Goal: Information Seeking & Learning: Check status

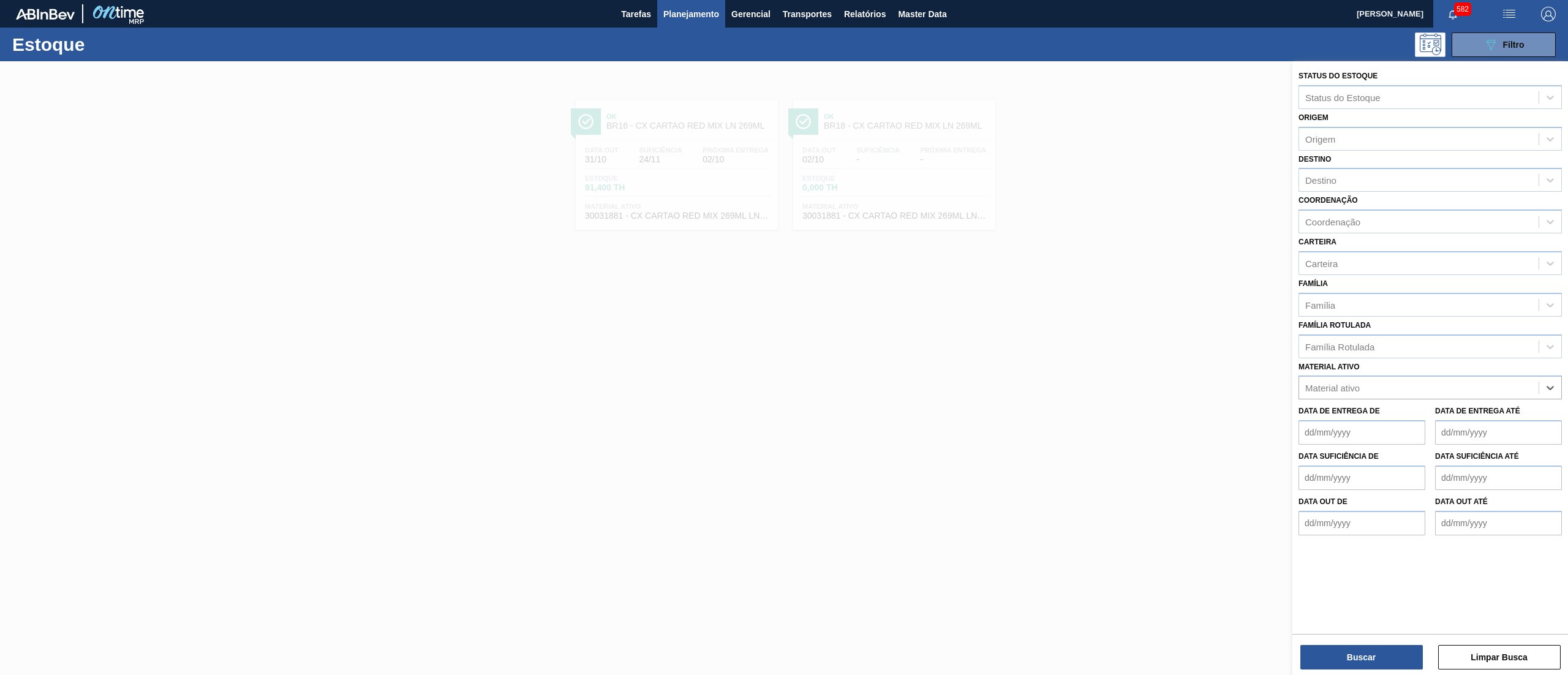
click at [1348, 180] on div "Destino" at bounding box center [1419, 180] width 240 height 18
type input "23"
click at [1355, 204] on div "BR23 - Jaguariúna" at bounding box center [1430, 210] width 263 height 23
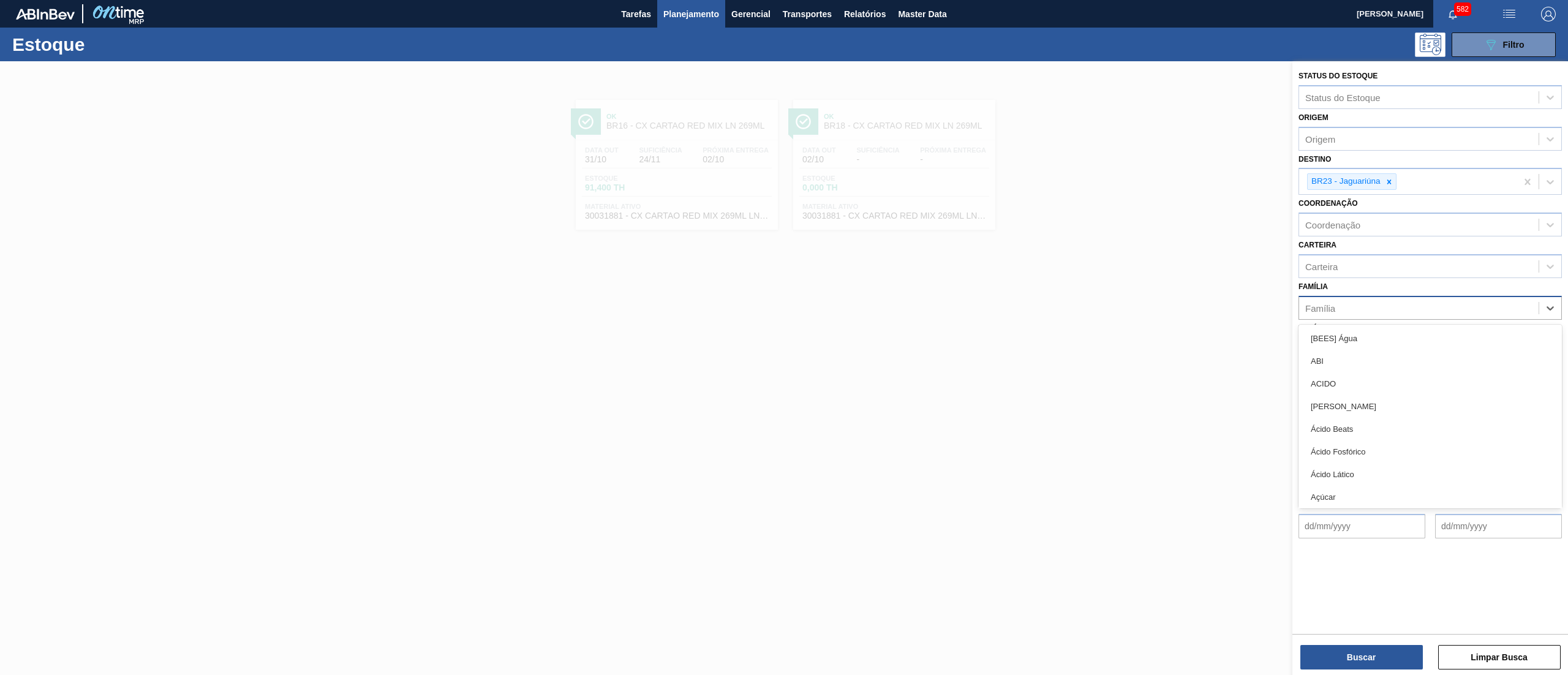
click at [1344, 313] on div "Família" at bounding box center [1419, 307] width 240 height 18
type input "PLÁST"
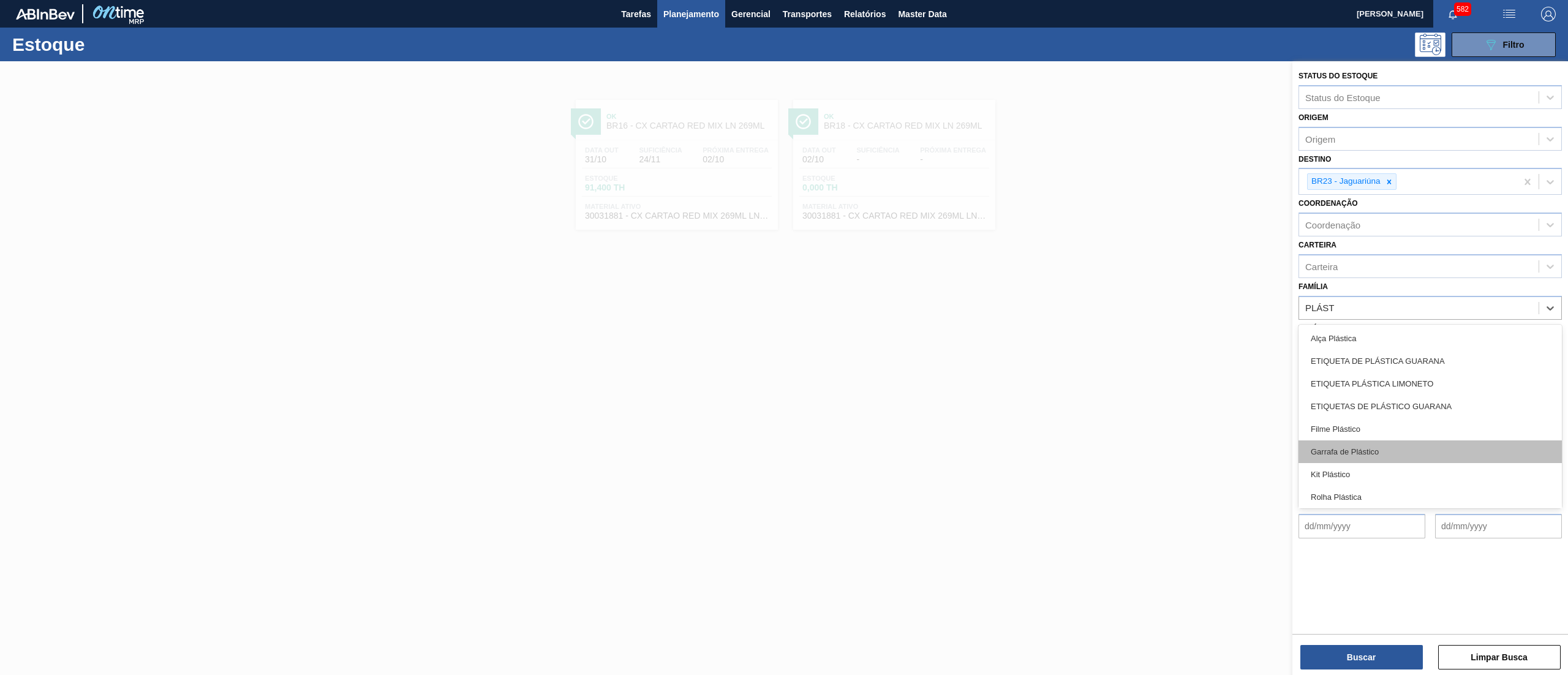
scroll to position [48, 0]
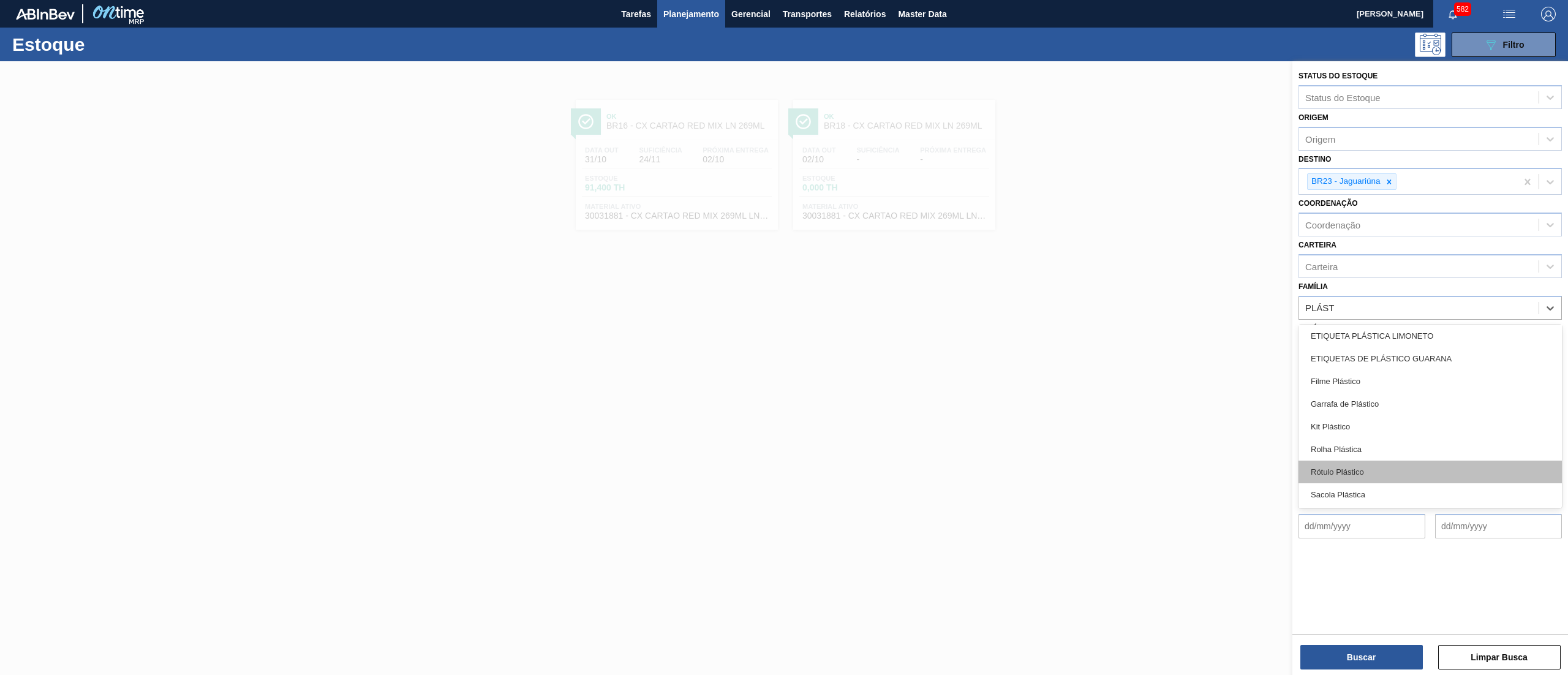
click at [1351, 465] on div "Rótulo Plástico" at bounding box center [1430, 472] width 263 height 23
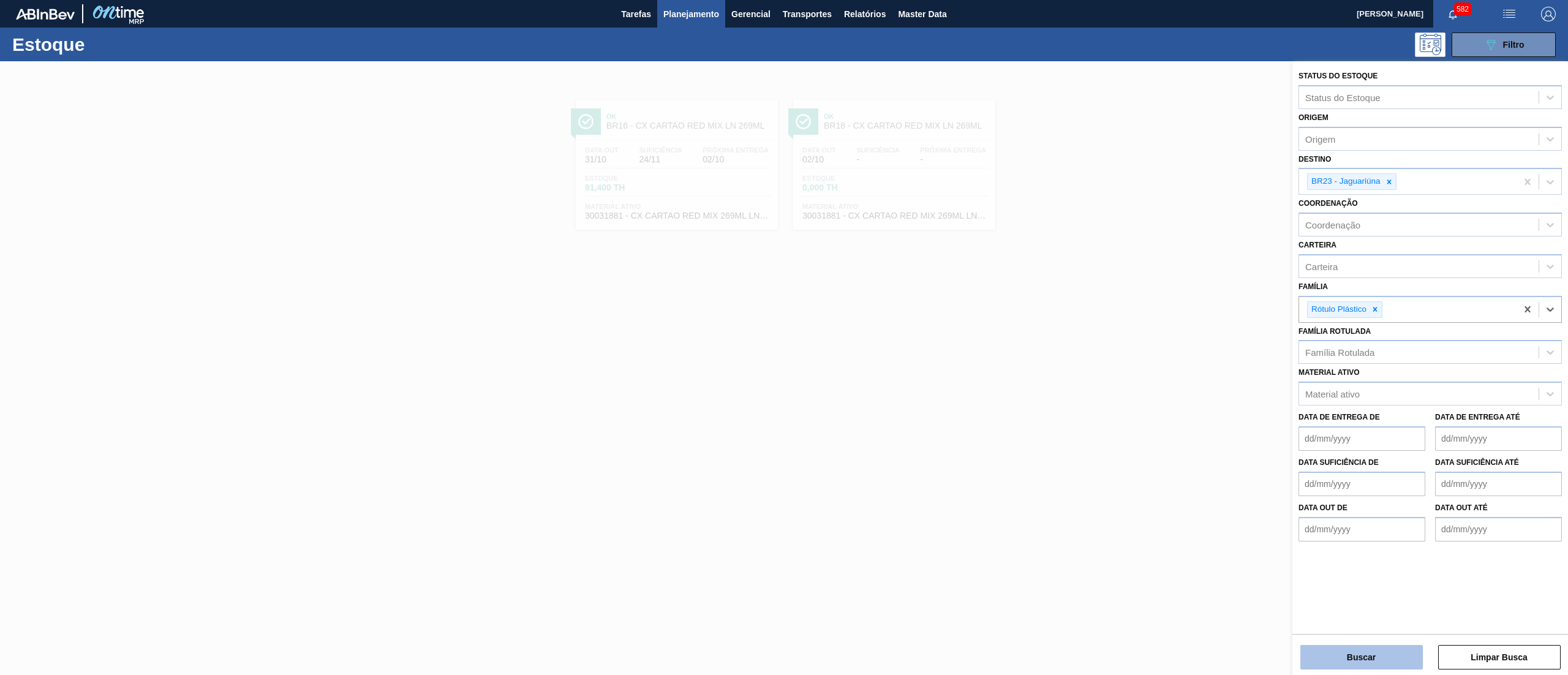
click at [1355, 649] on button "Buscar" at bounding box center [1362, 657] width 123 height 25
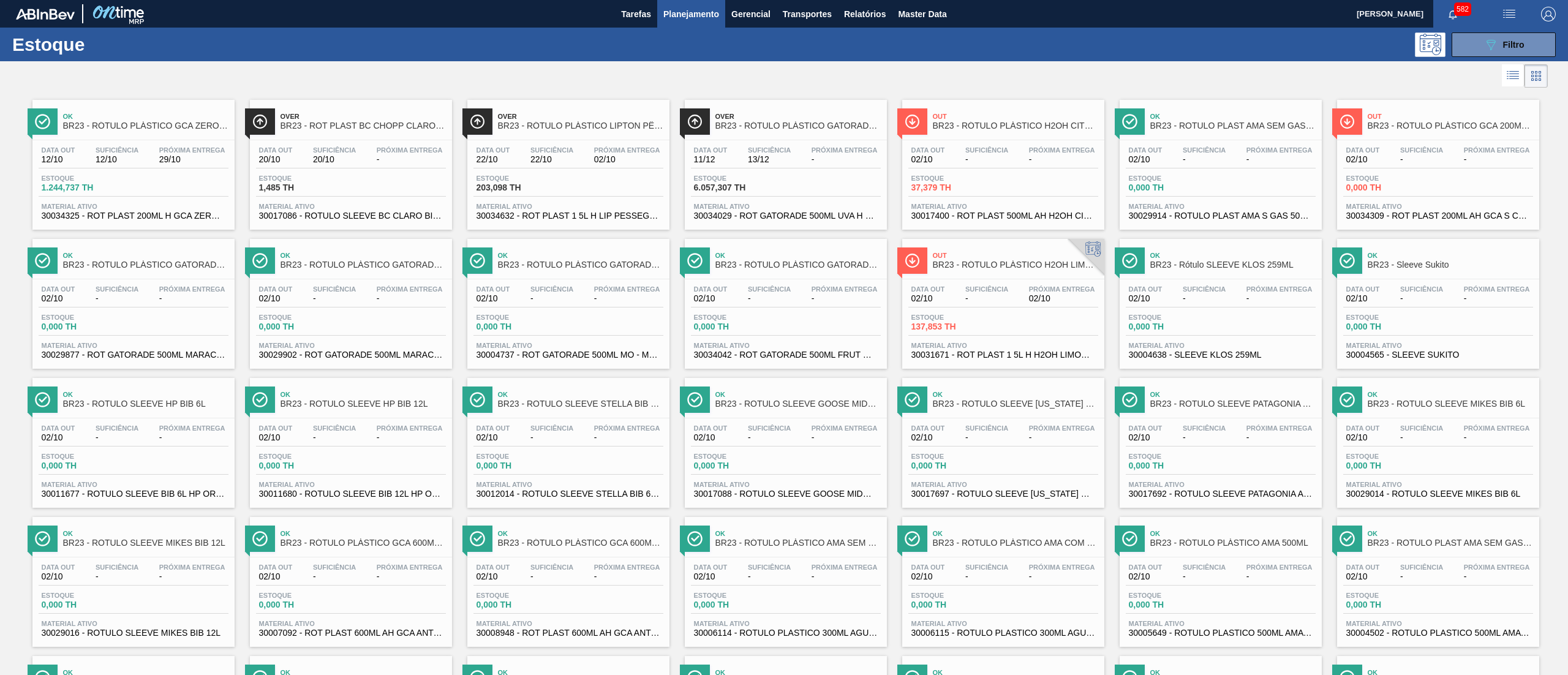
click at [1104, 73] on div at bounding box center [774, 76] width 1547 height 29
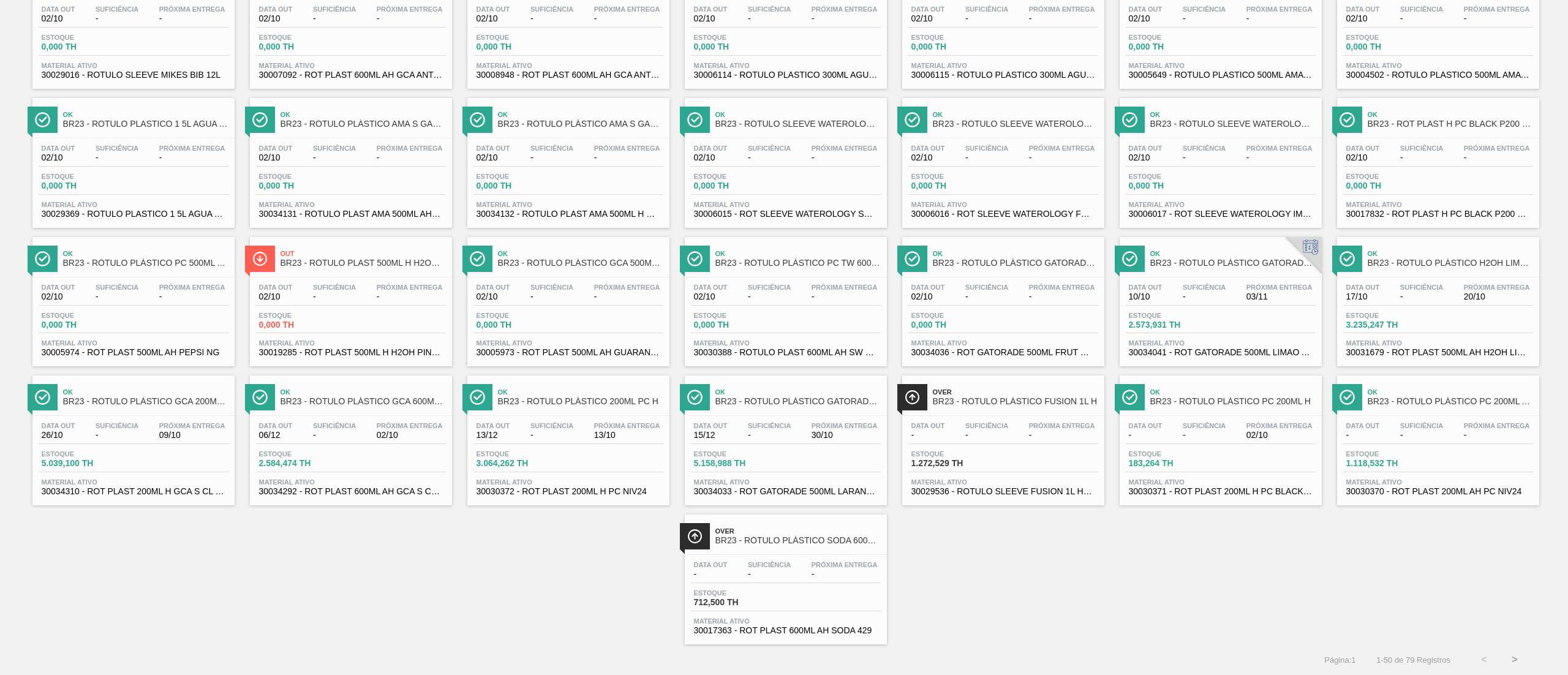
scroll to position [0, 0]
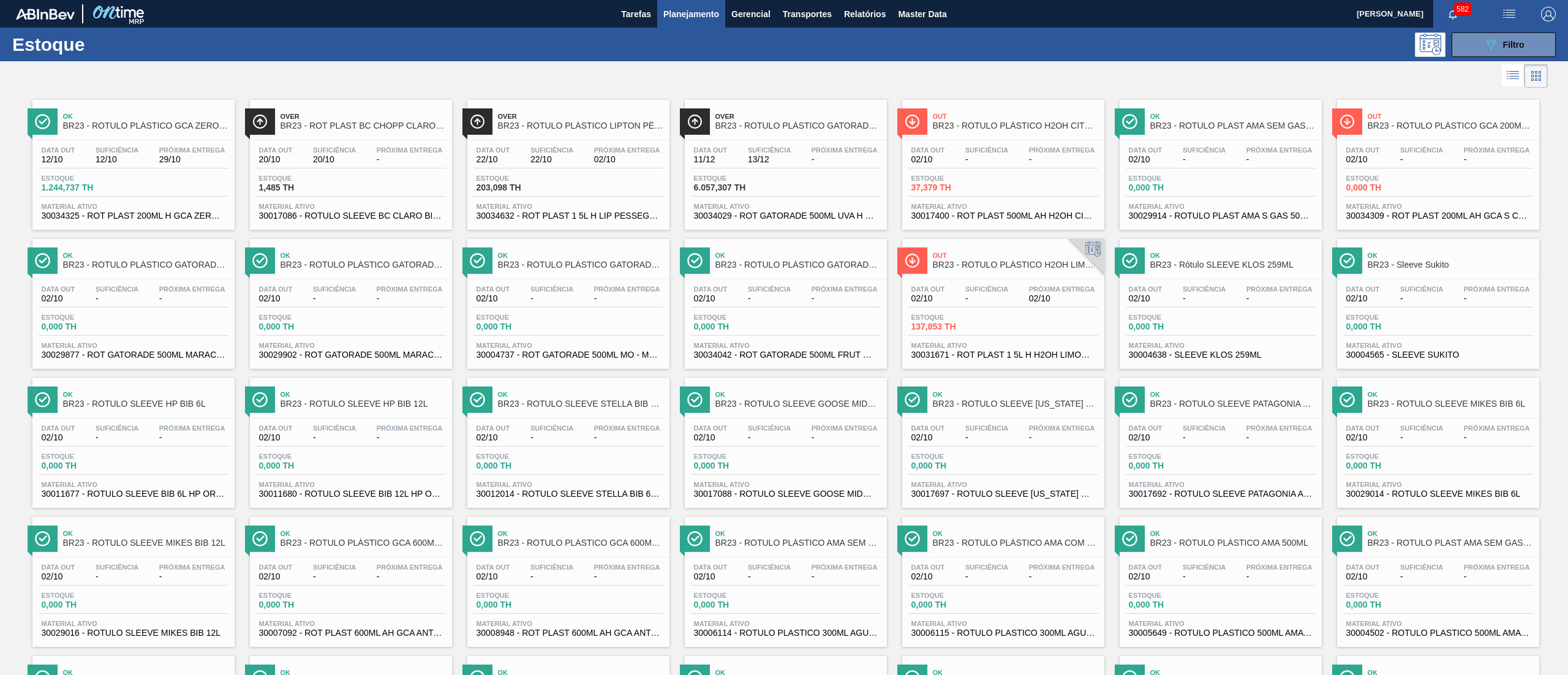
click at [603, 218] on span "30034632 - ROT PLAST 1 5L H LIP PESSEGO NF25" at bounding box center [568, 216] width 184 height 9
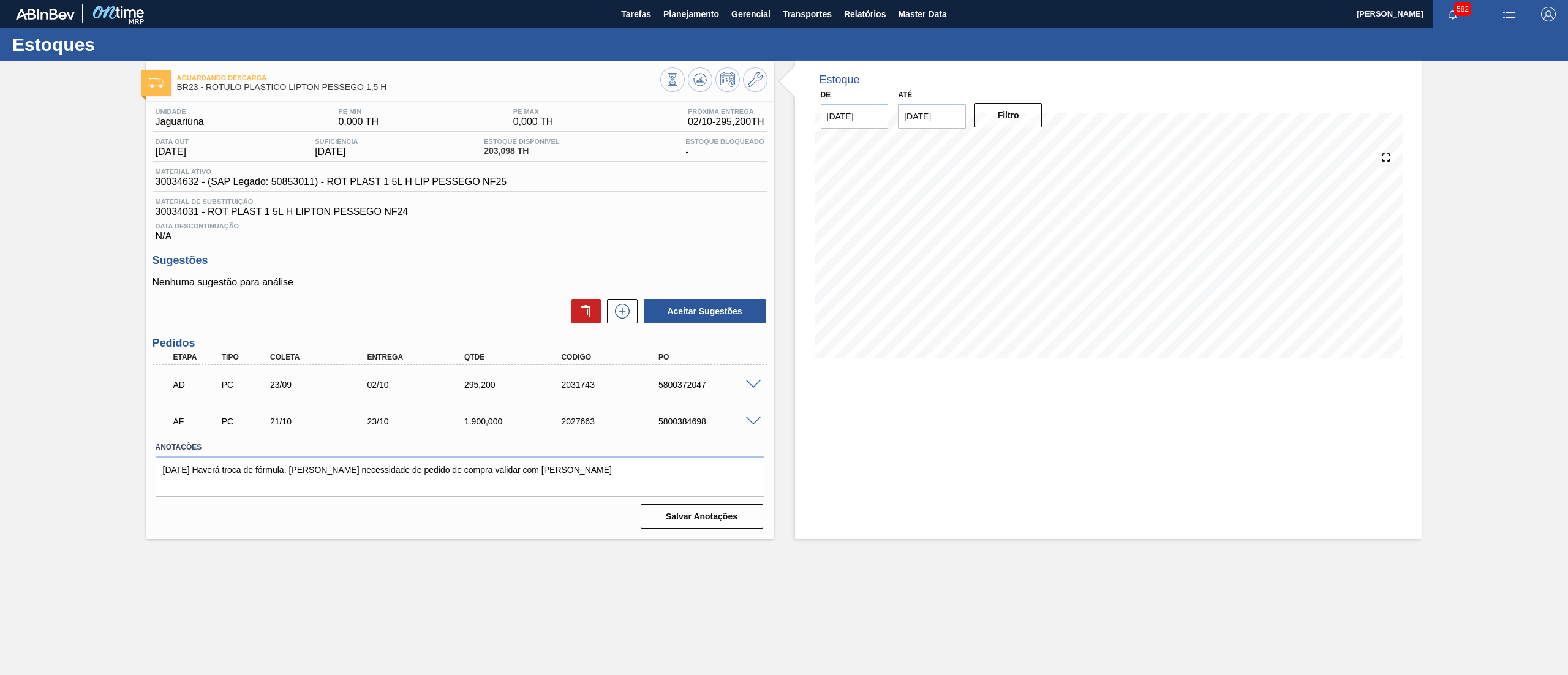
click at [752, 384] on span at bounding box center [753, 385] width 15 height 9
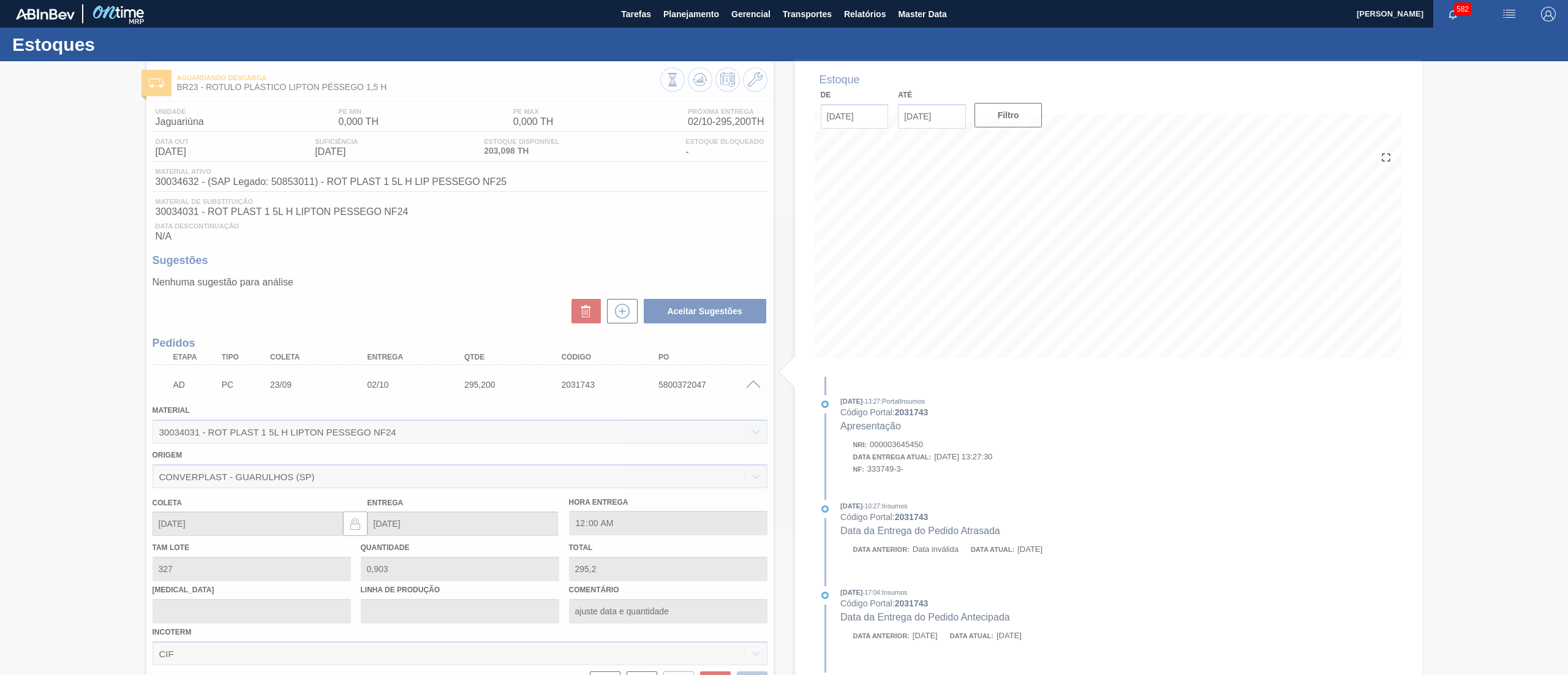
click at [748, 384] on div at bounding box center [784, 368] width 1568 height 614
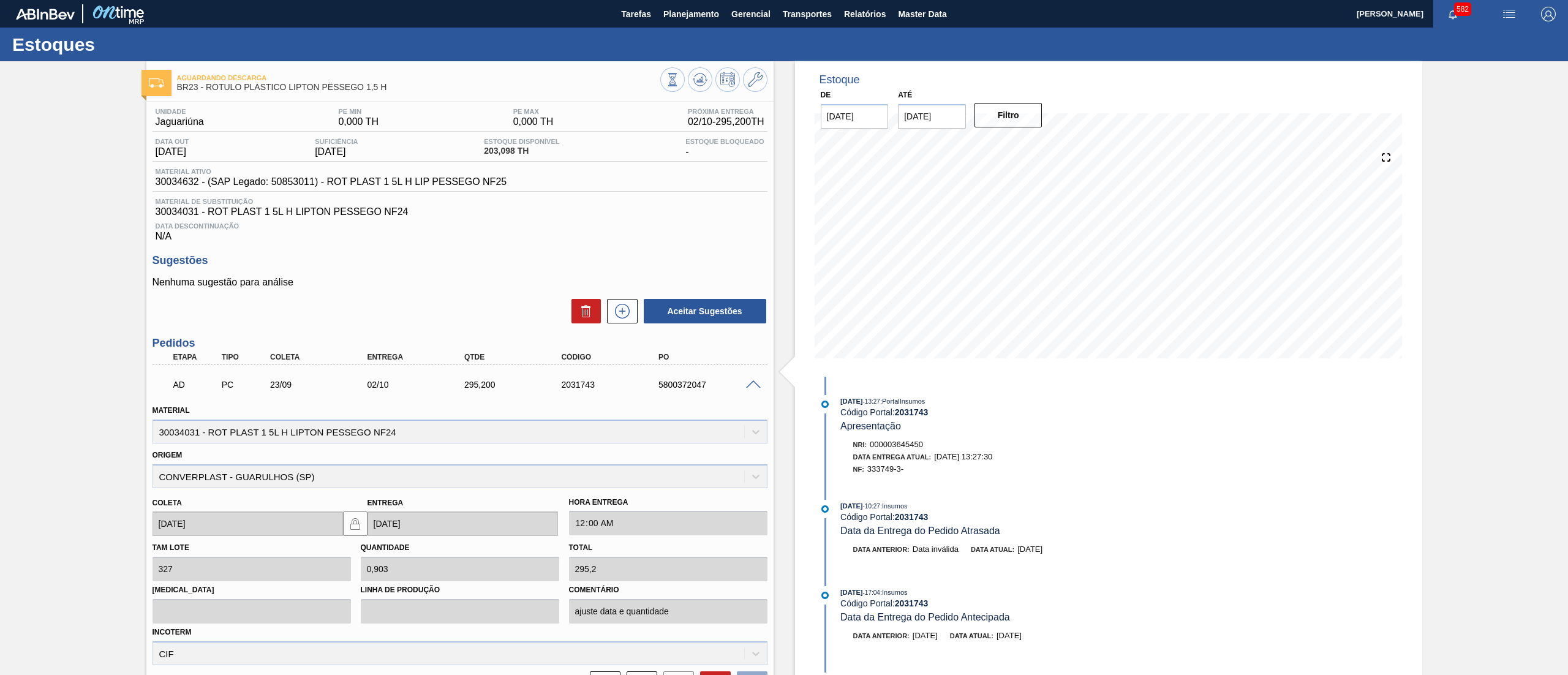
click at [748, 384] on span at bounding box center [753, 385] width 15 height 9
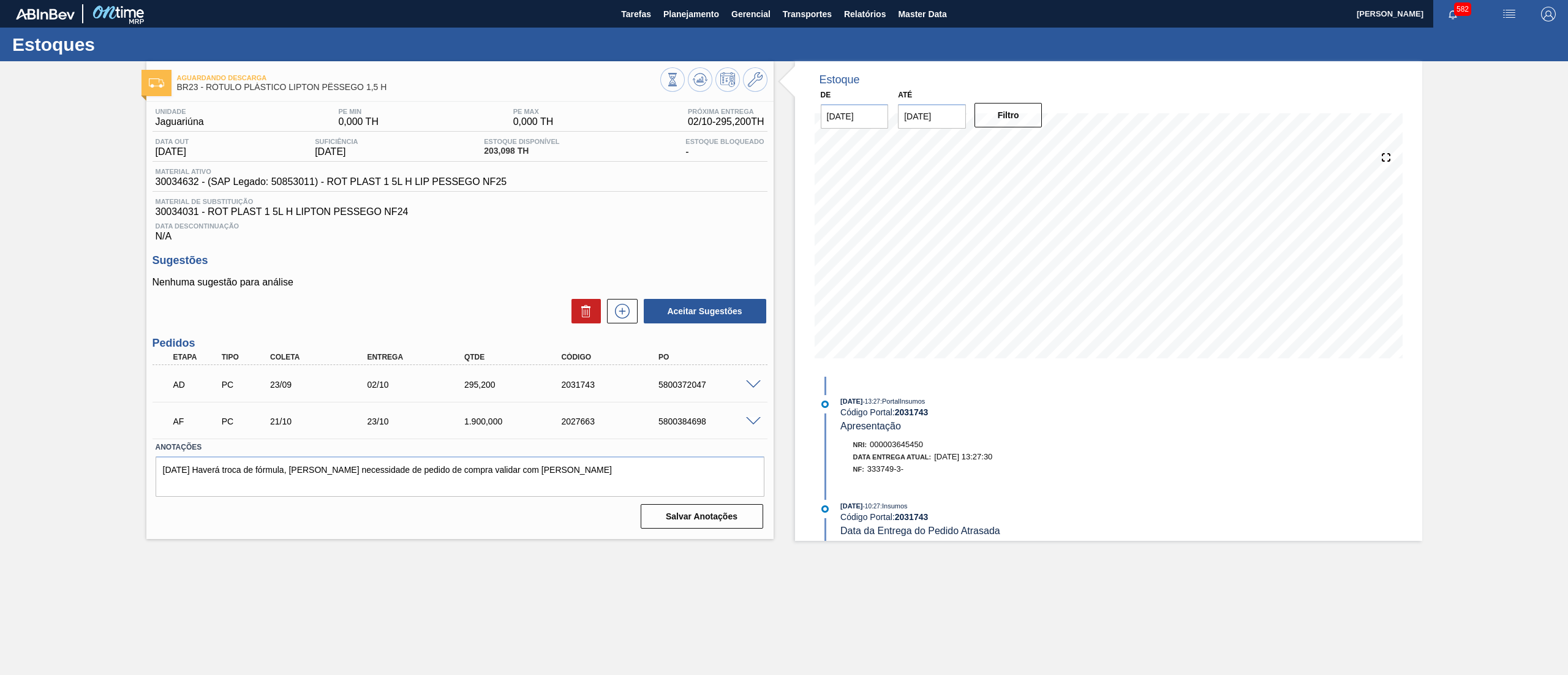
click at [750, 425] on span at bounding box center [753, 422] width 15 height 9
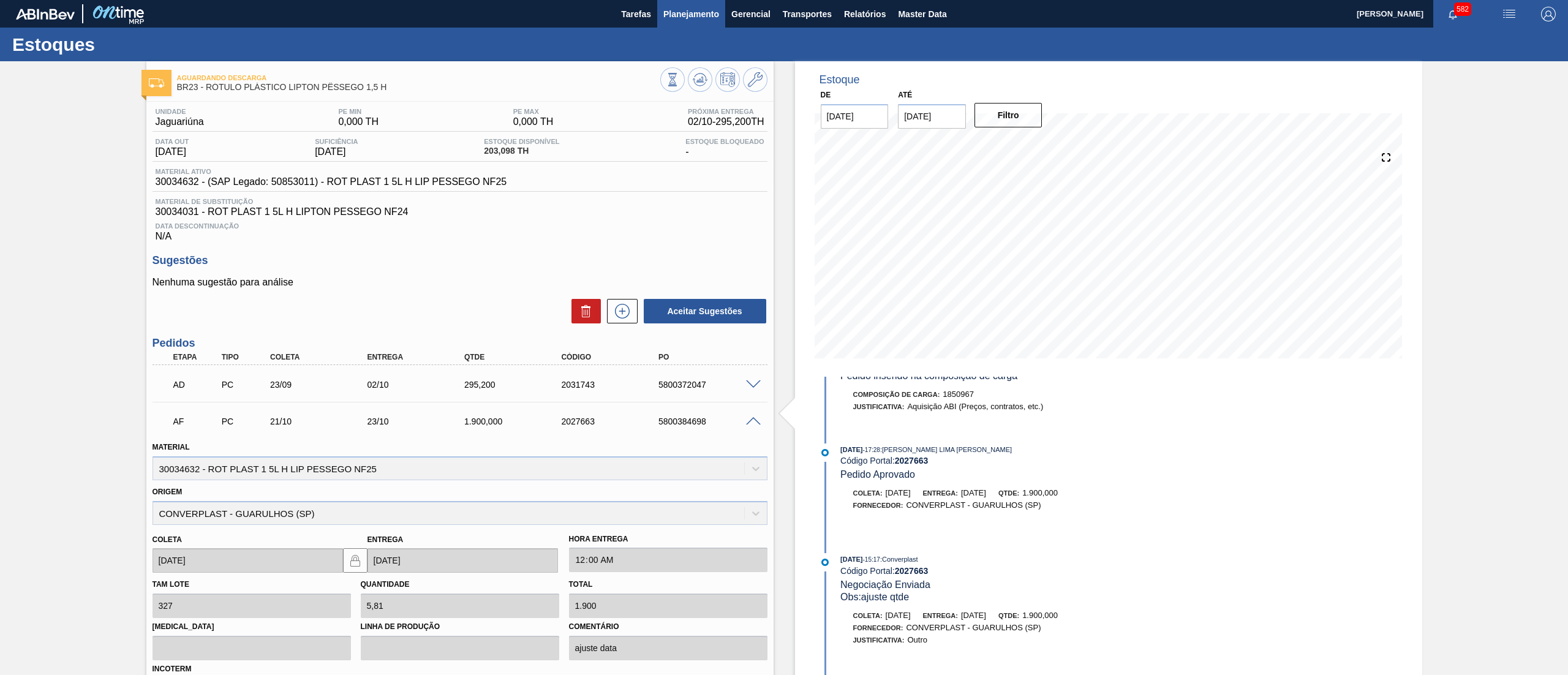
click at [688, 15] on span "Planejamento" at bounding box center [691, 14] width 56 height 15
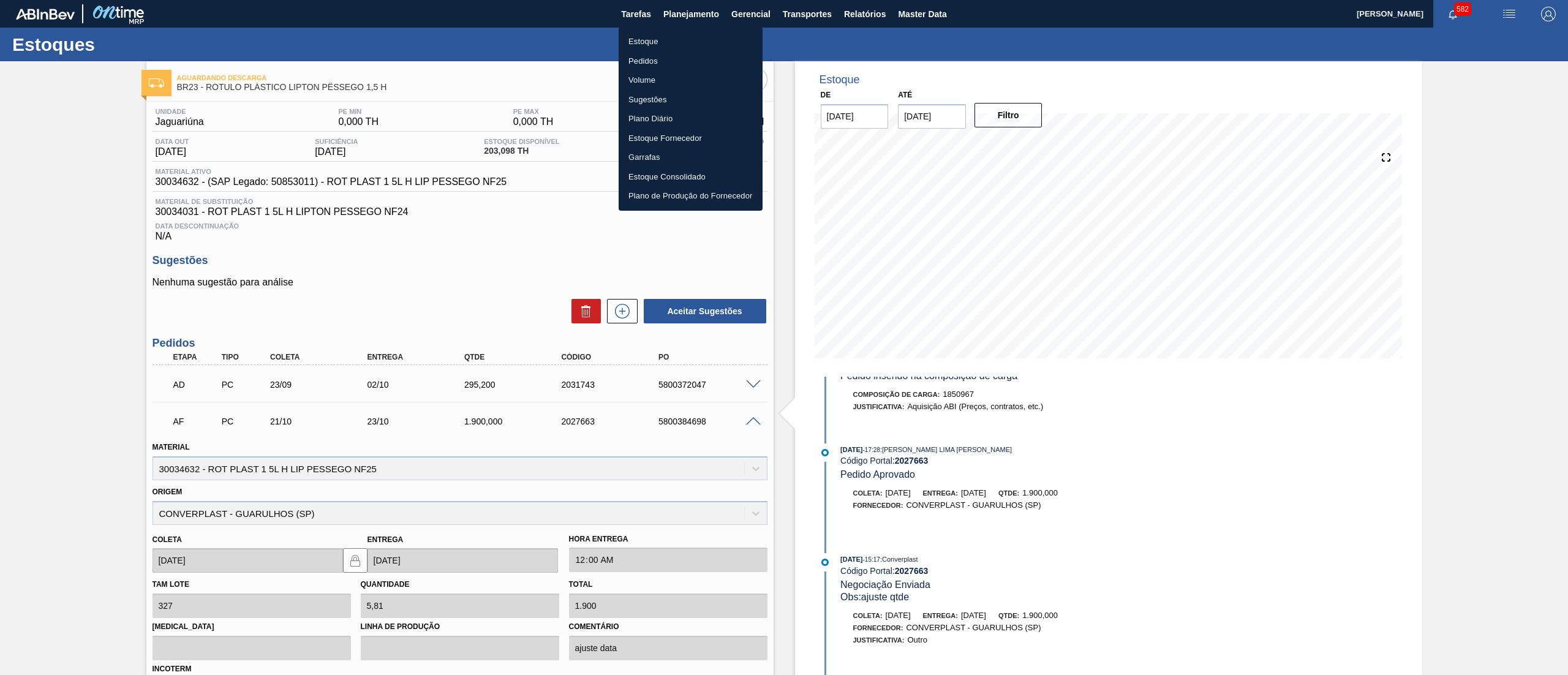
click at [681, 42] on li "Estoque" at bounding box center [690, 42] width 144 height 20
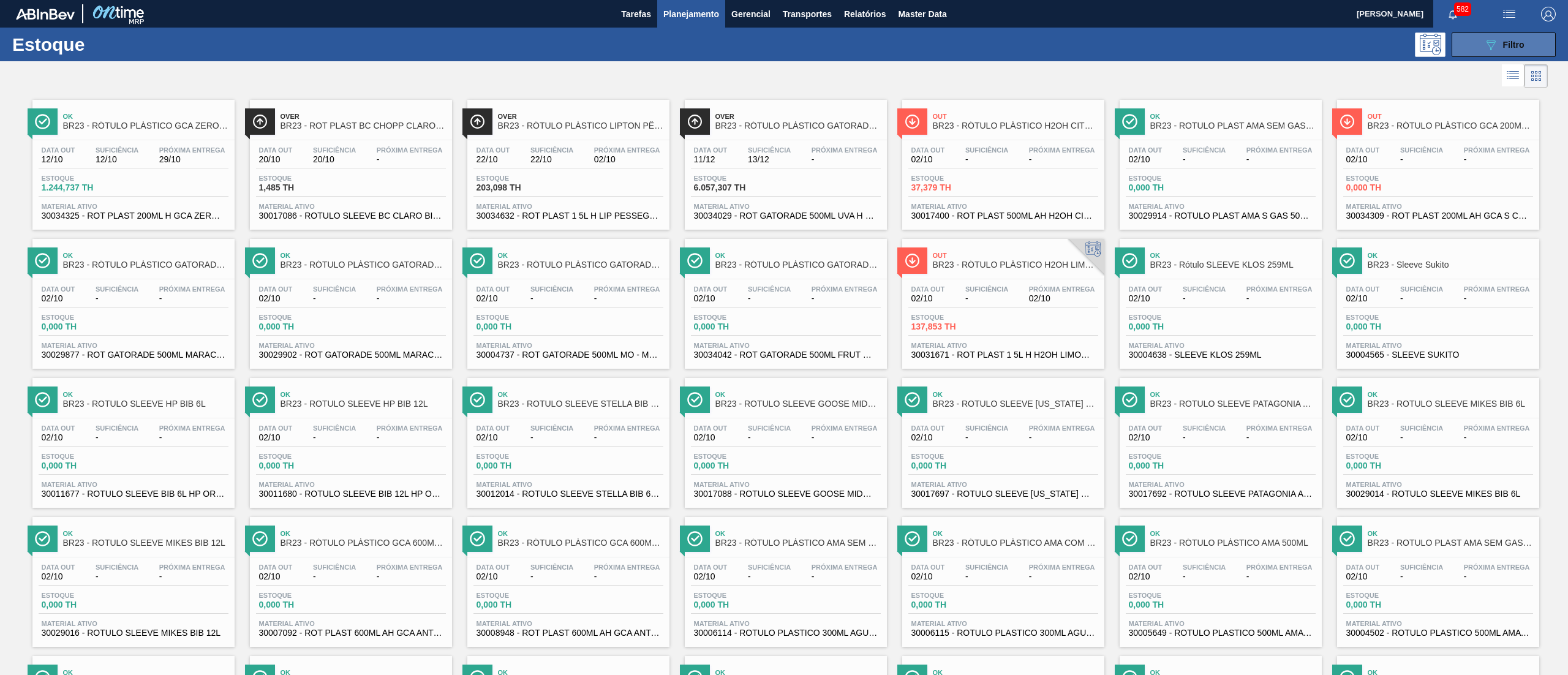
click at [1478, 43] on button "089F7B8B-B2A5-4AFE-B5C0-19BA573D28AC Filtro" at bounding box center [1504, 44] width 104 height 25
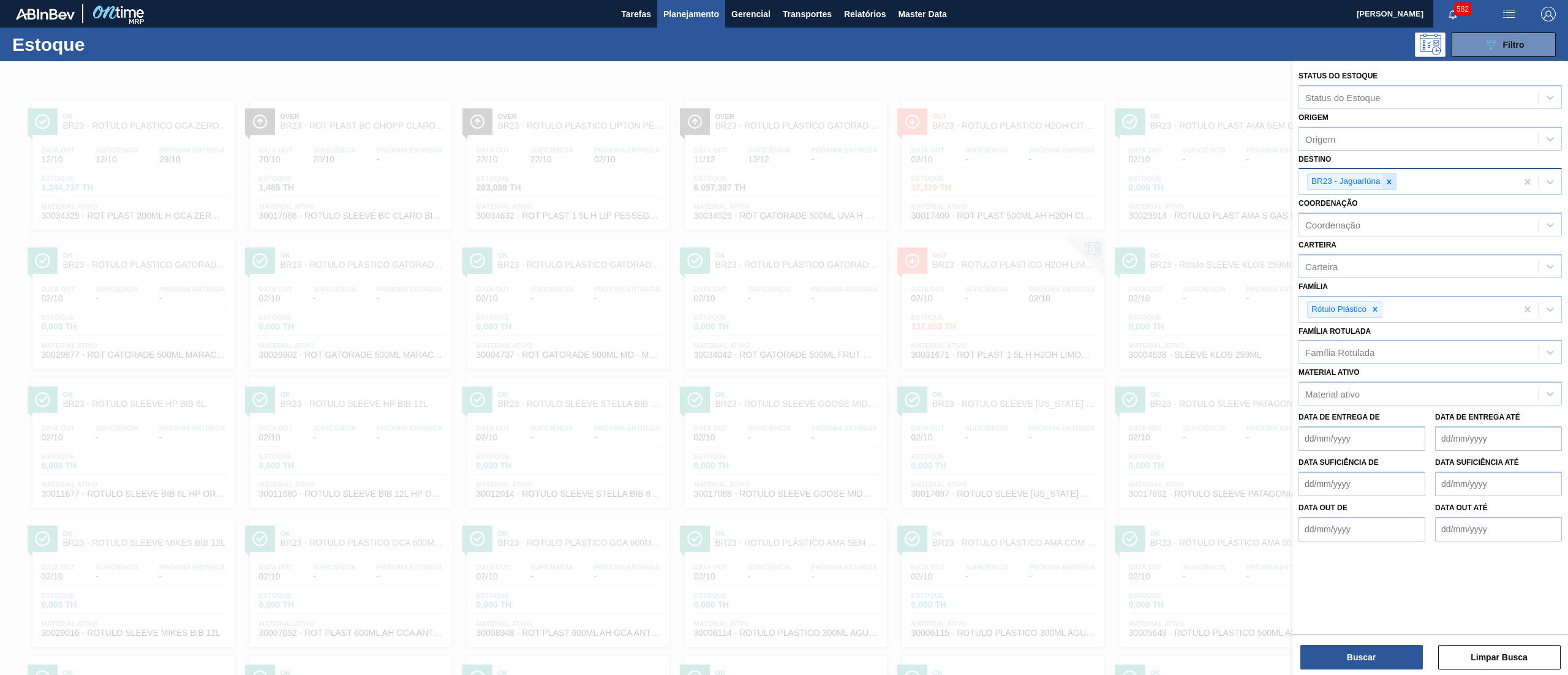
click at [1394, 183] on div at bounding box center [1389, 181] width 13 height 15
type input "03"
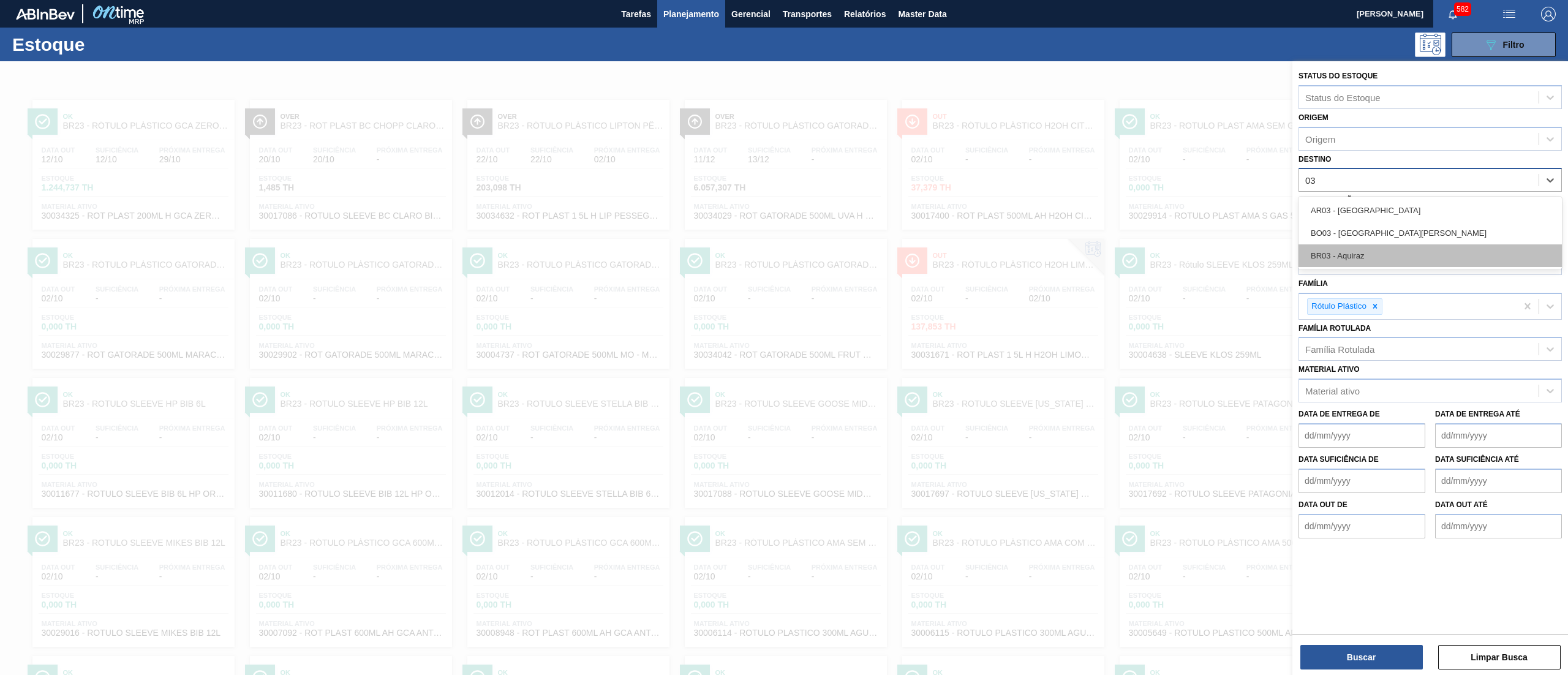
click at [1372, 250] on div "BR03 - Aquiraz" at bounding box center [1430, 256] width 263 height 23
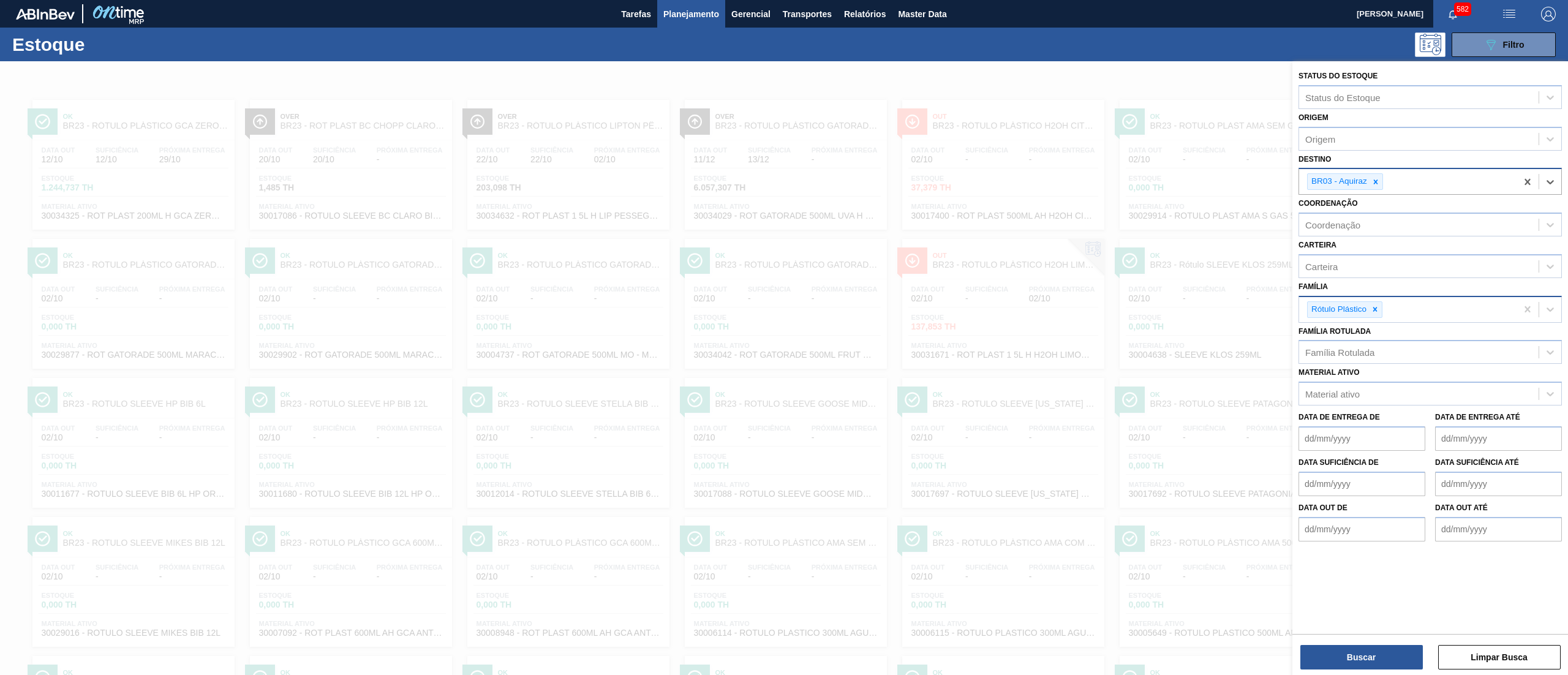
click at [1372, 301] on div "Rótulo Plástico" at bounding box center [1345, 309] width 76 height 17
click at [1380, 313] on div at bounding box center [1375, 309] width 13 height 15
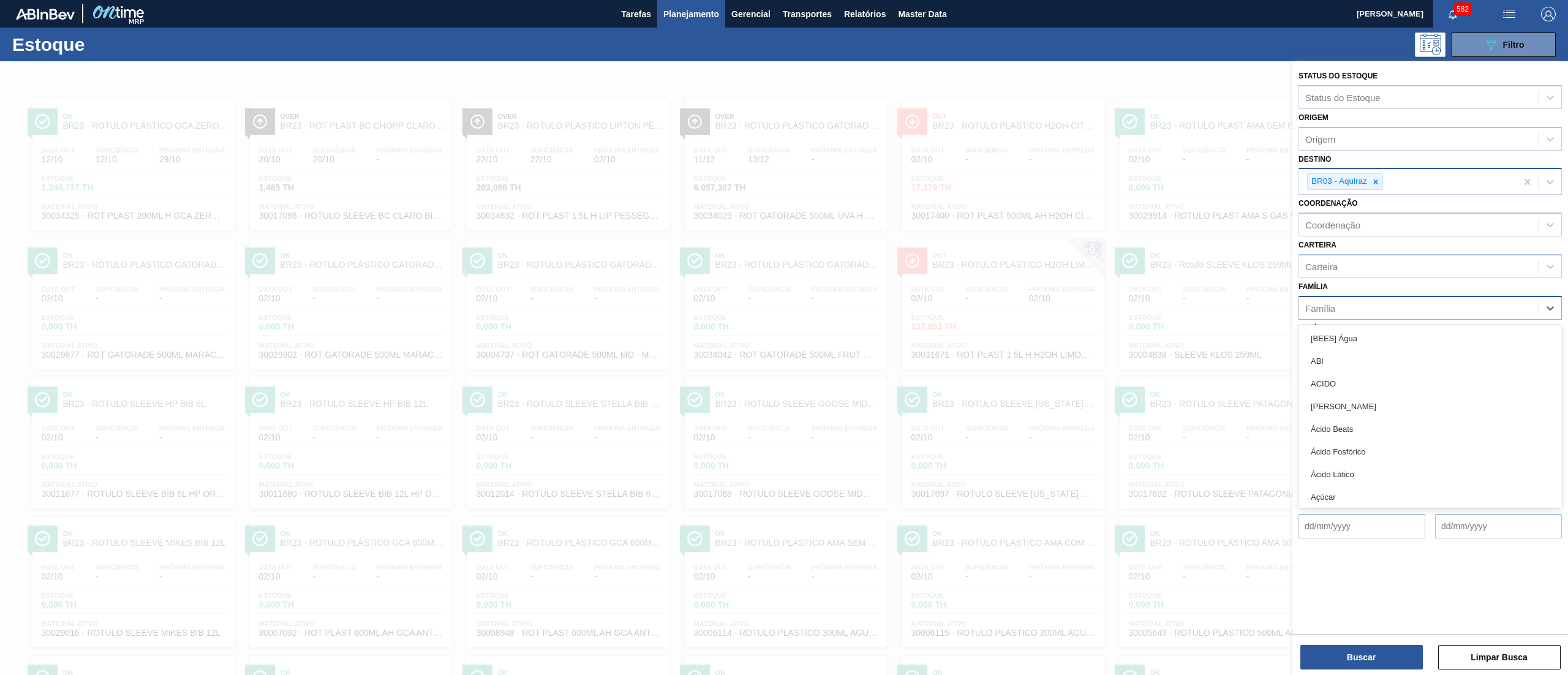
click at [1372, 291] on div "Família option Rótulo Plástico, deselected. option [BEES] Água focused, 1 of 10…" at bounding box center [1430, 299] width 263 height 42
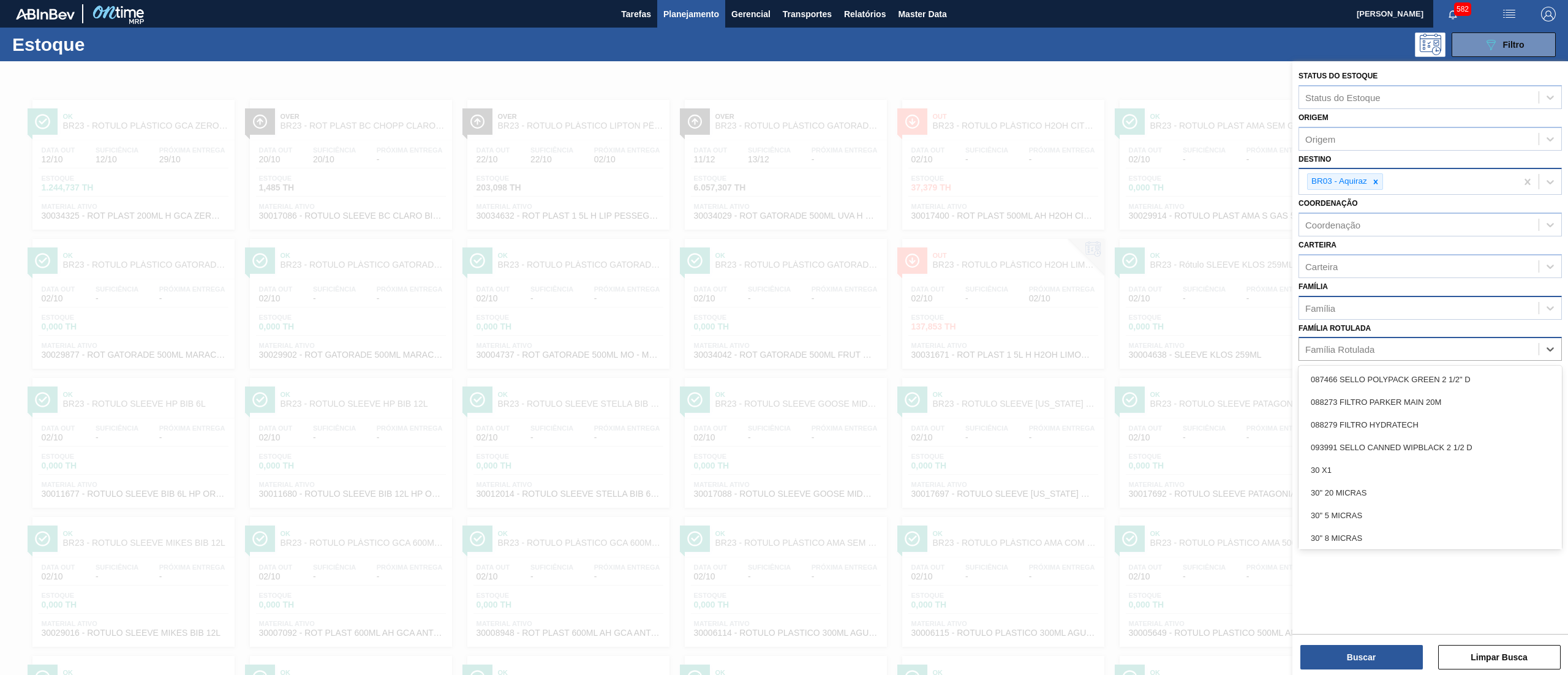
click at [1367, 344] on div "Família Rotulada" at bounding box center [1340, 350] width 69 height 11
type Rotulada "CINTA"
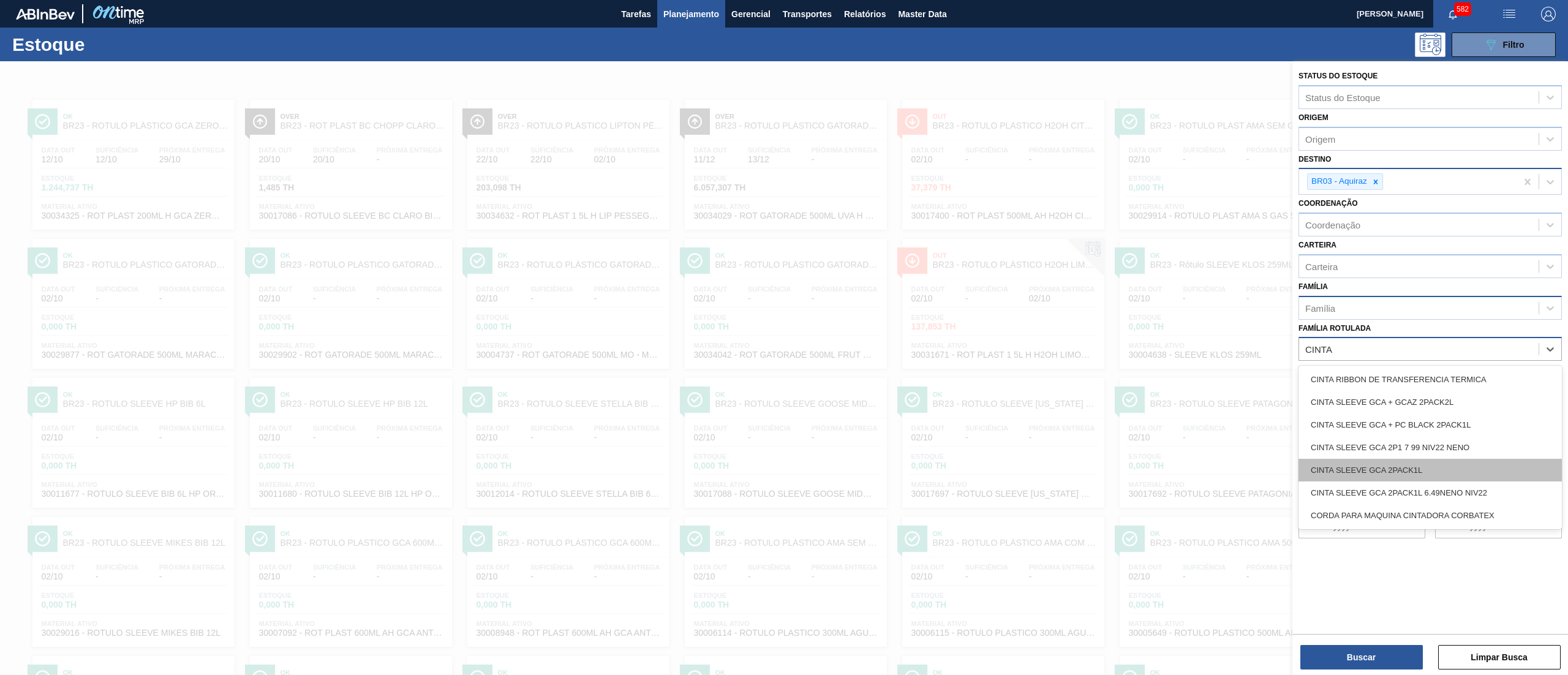
click at [1382, 468] on div "CINTA SLEEVE GCA 2PACK1L" at bounding box center [1430, 470] width 263 height 23
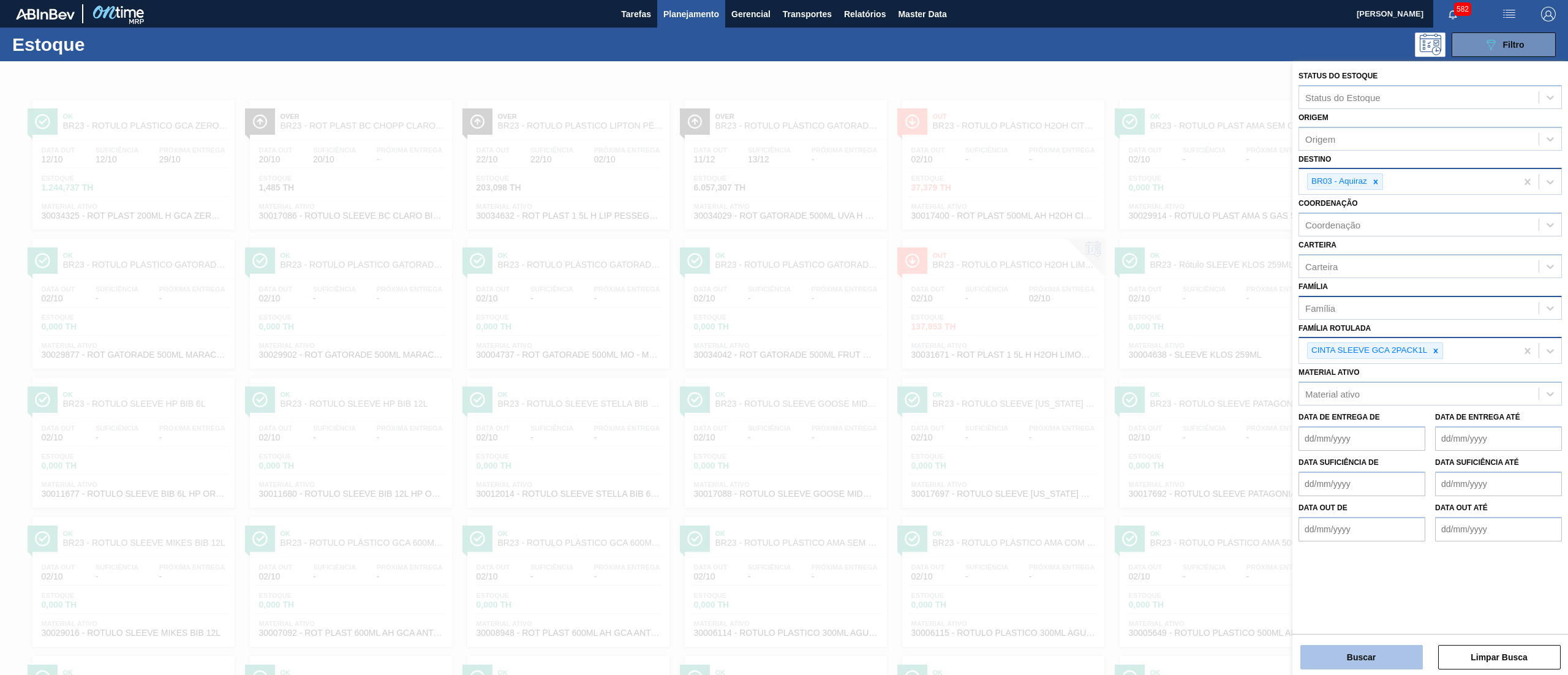
click at [1365, 666] on button "Buscar" at bounding box center [1362, 657] width 123 height 25
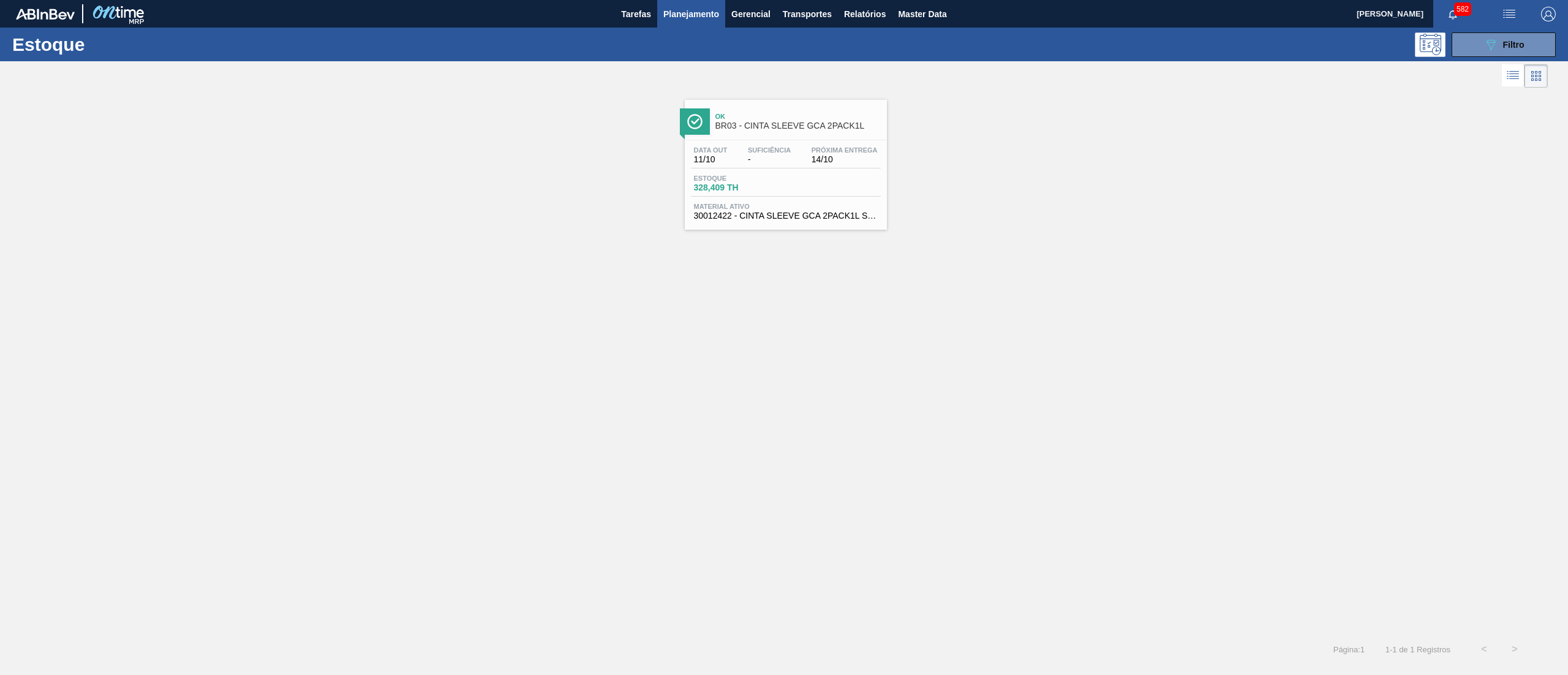
click at [848, 215] on span "30012422 - CINTA SLEEVE GCA 2PACK1L SEM PRECO NIV 2" at bounding box center [786, 216] width 184 height 9
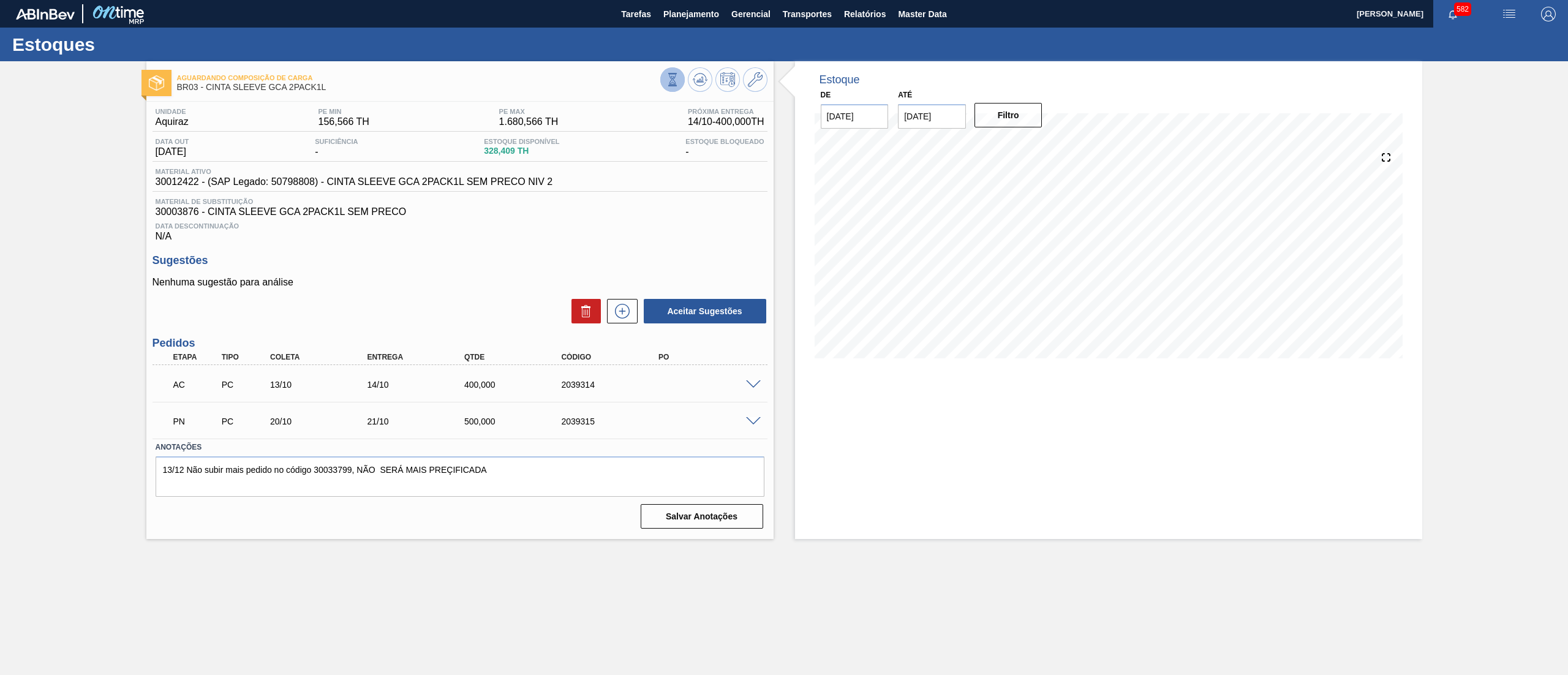
click at [670, 80] on icon at bounding box center [672, 80] width 13 height 13
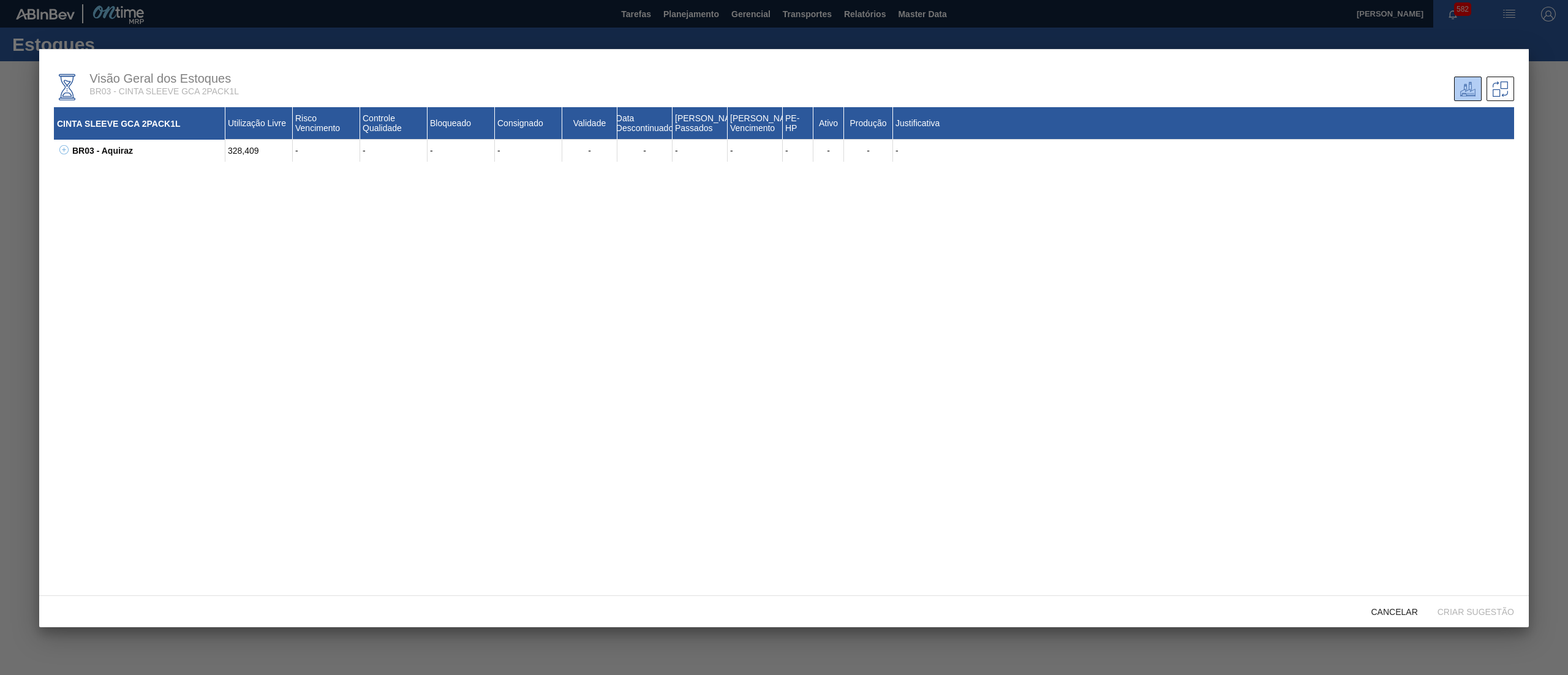
click at [68, 149] on icon at bounding box center [64, 150] width 9 height 9
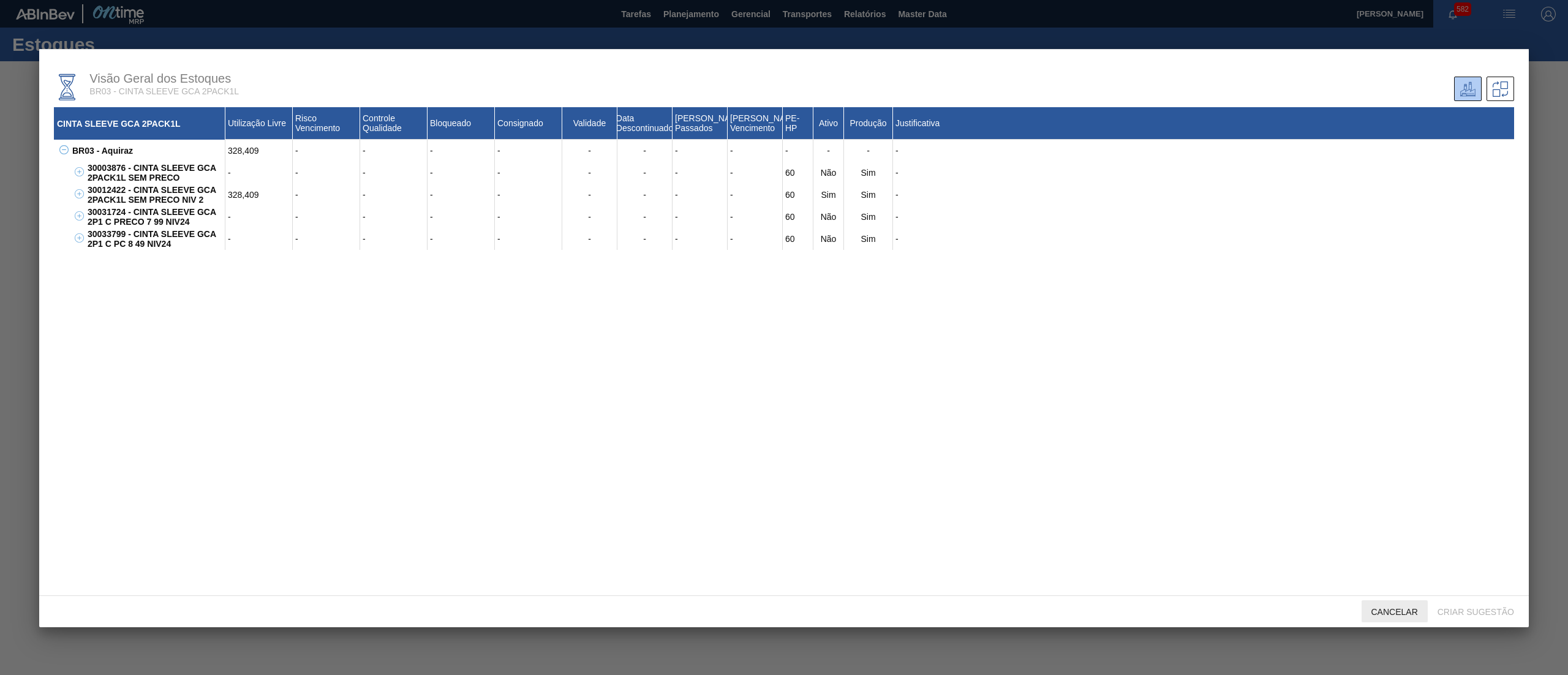
click at [1403, 613] on span "Cancelar" at bounding box center [1395, 612] width 66 height 10
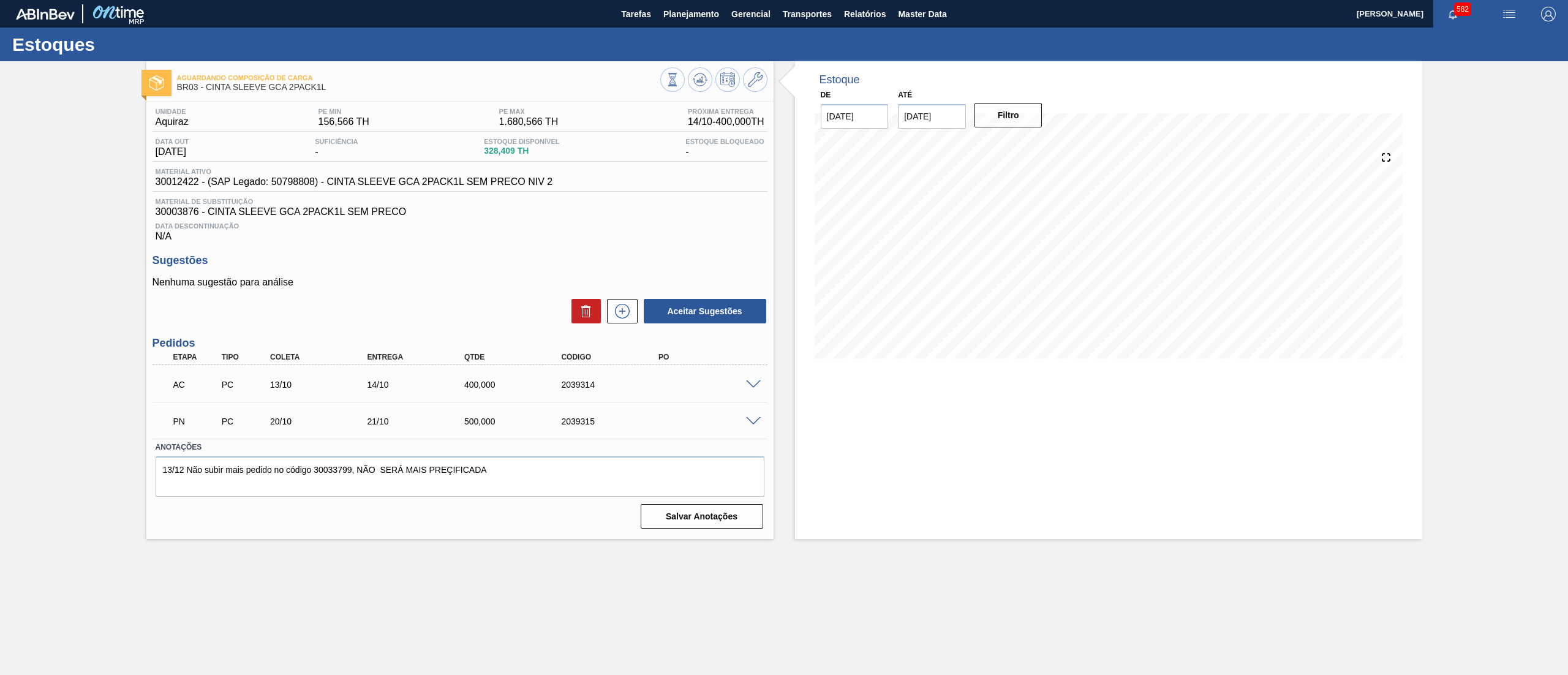
click at [754, 387] on span at bounding box center [753, 385] width 15 height 9
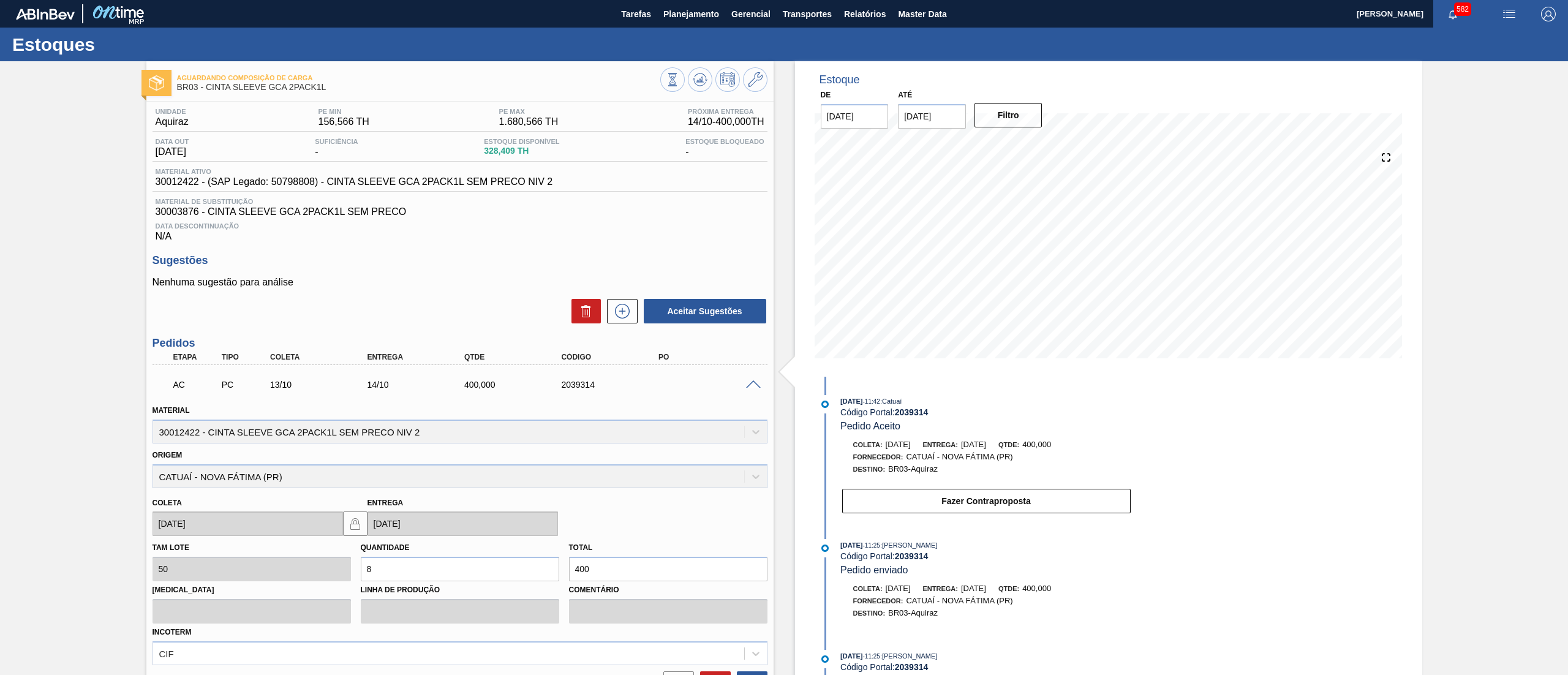
click at [754, 387] on span at bounding box center [753, 385] width 15 height 9
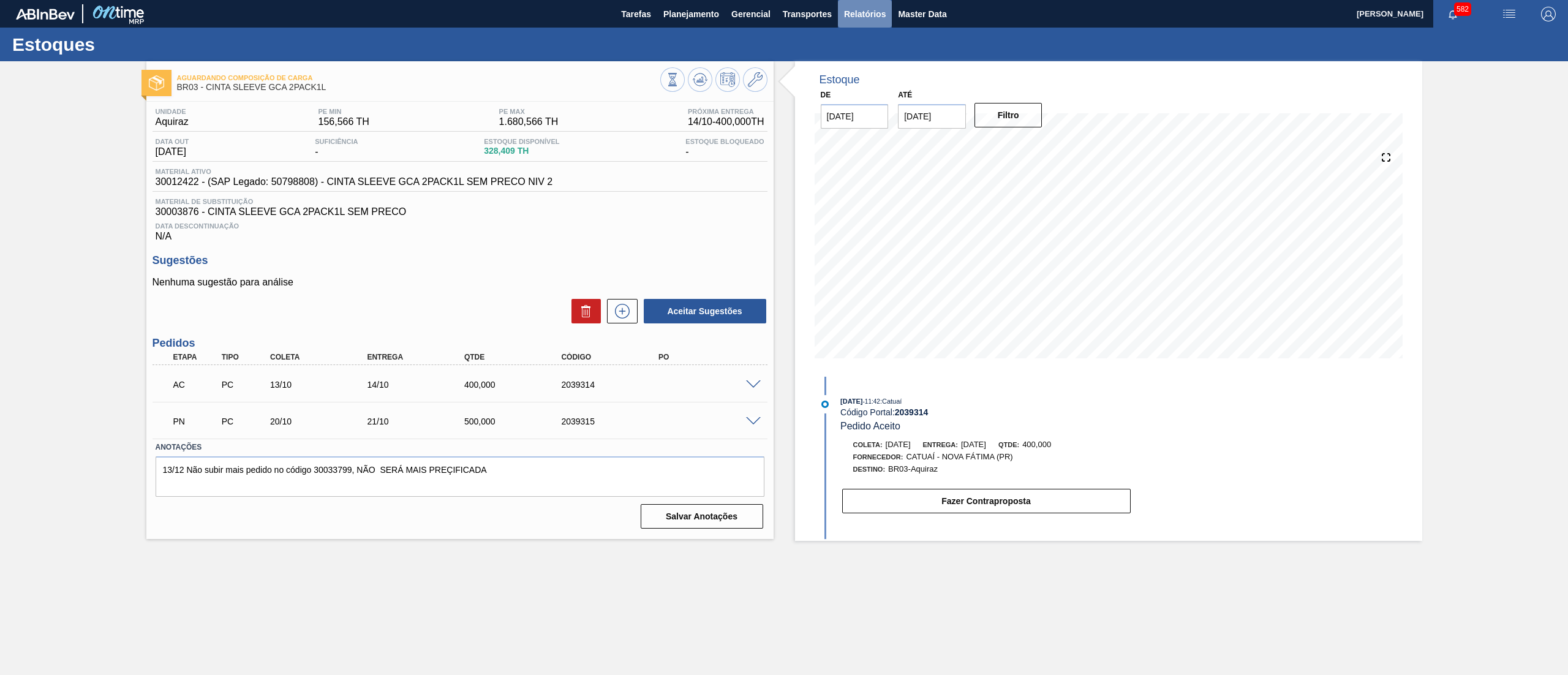
click at [868, 9] on span "Relatórios" at bounding box center [865, 14] width 42 height 15
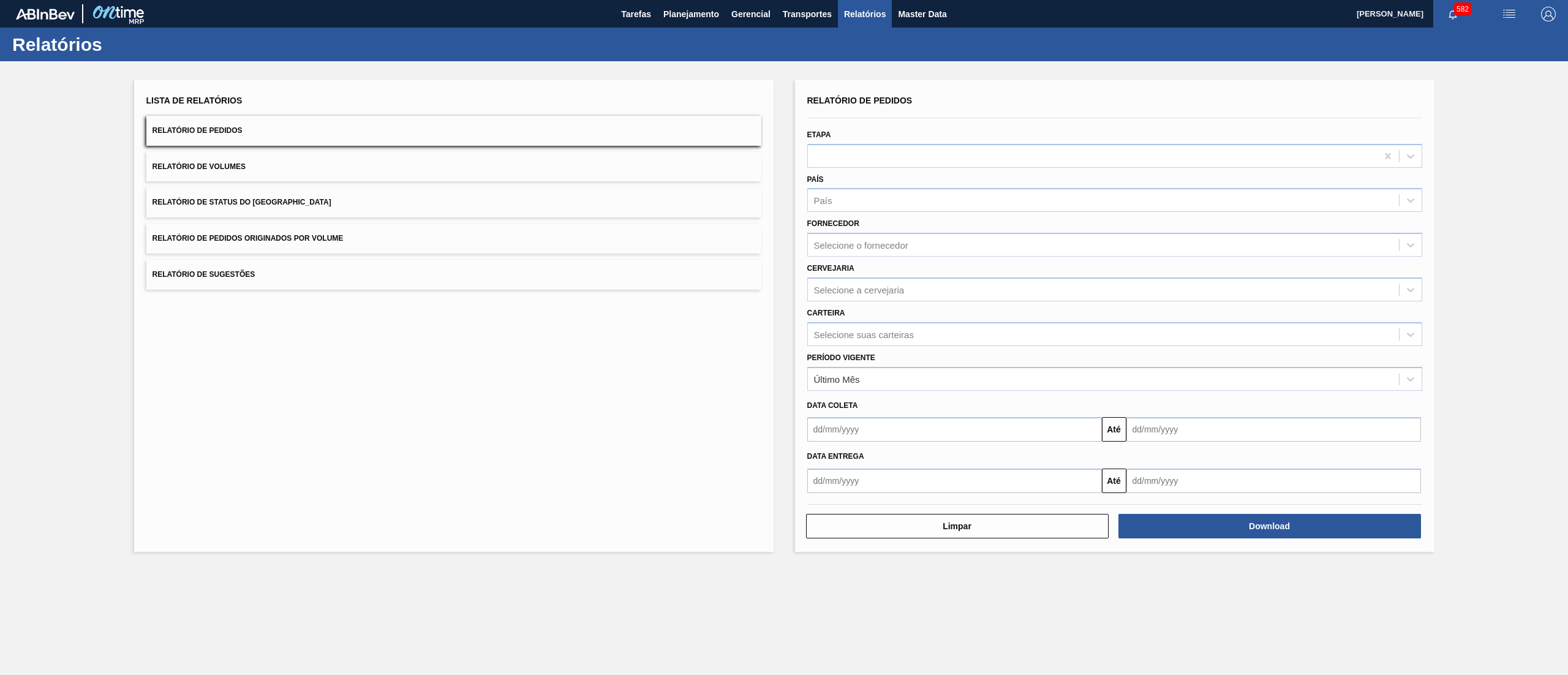
click at [405, 198] on button "Relatório de Status do [GEOGRAPHIC_DATA]" at bounding box center [454, 202] width 615 height 30
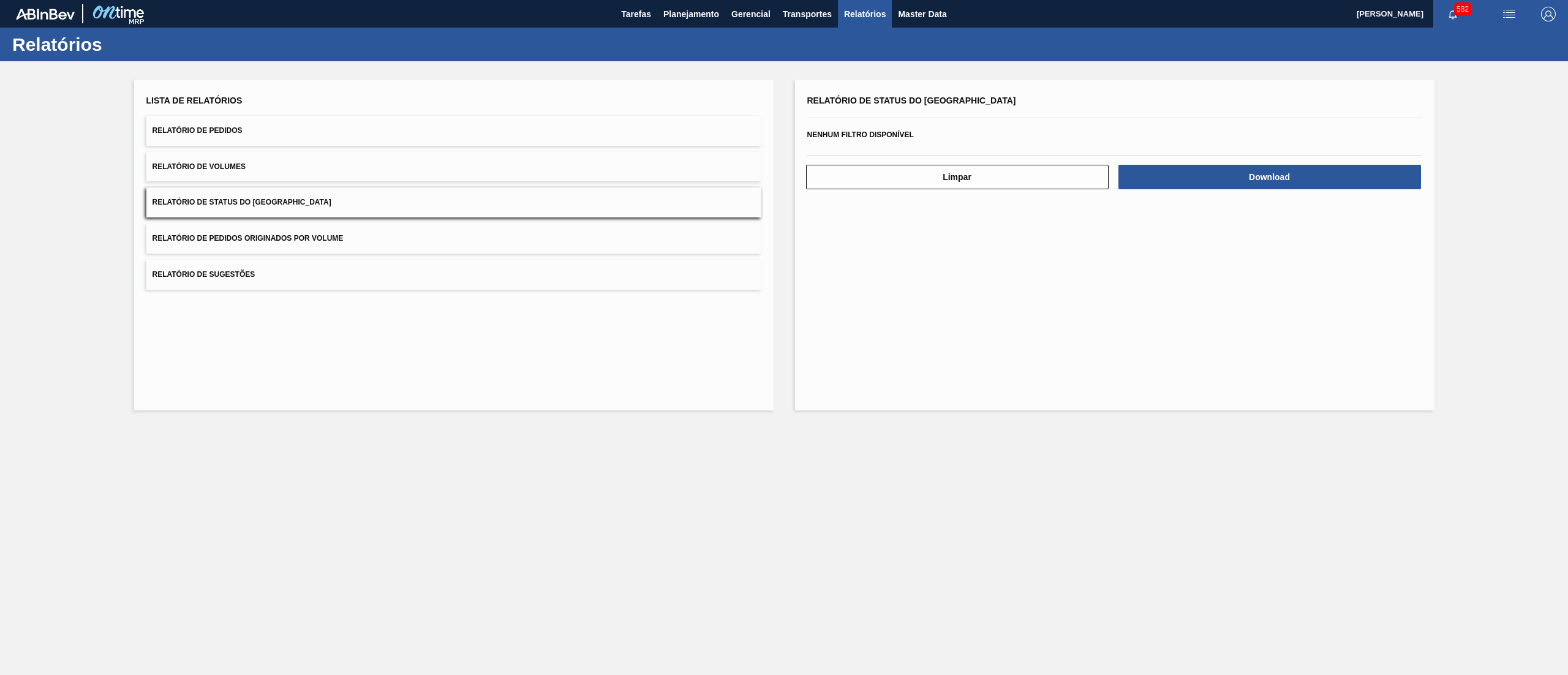
click at [415, 133] on button "Relatório de Pedidos" at bounding box center [454, 130] width 615 height 30
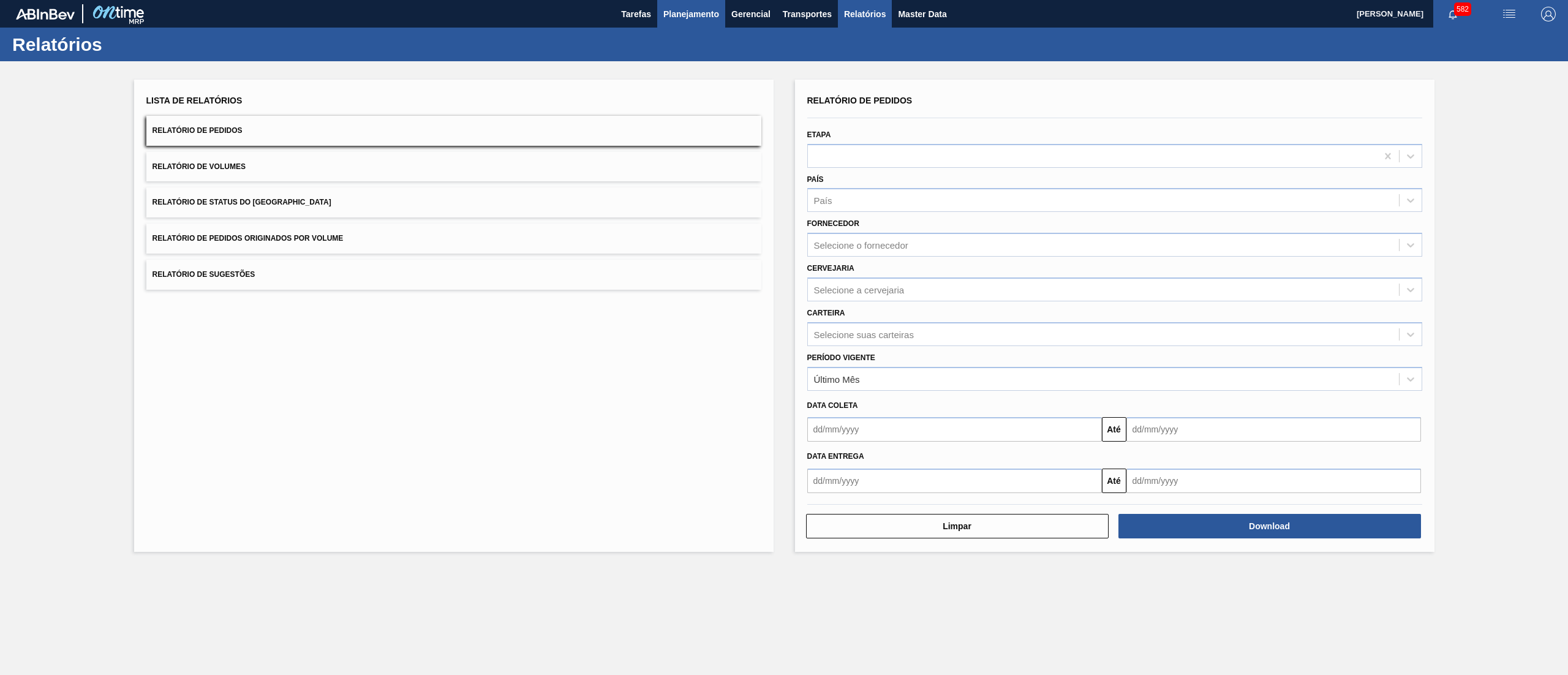
click at [693, 16] on span "Planejamento" at bounding box center [691, 14] width 56 height 15
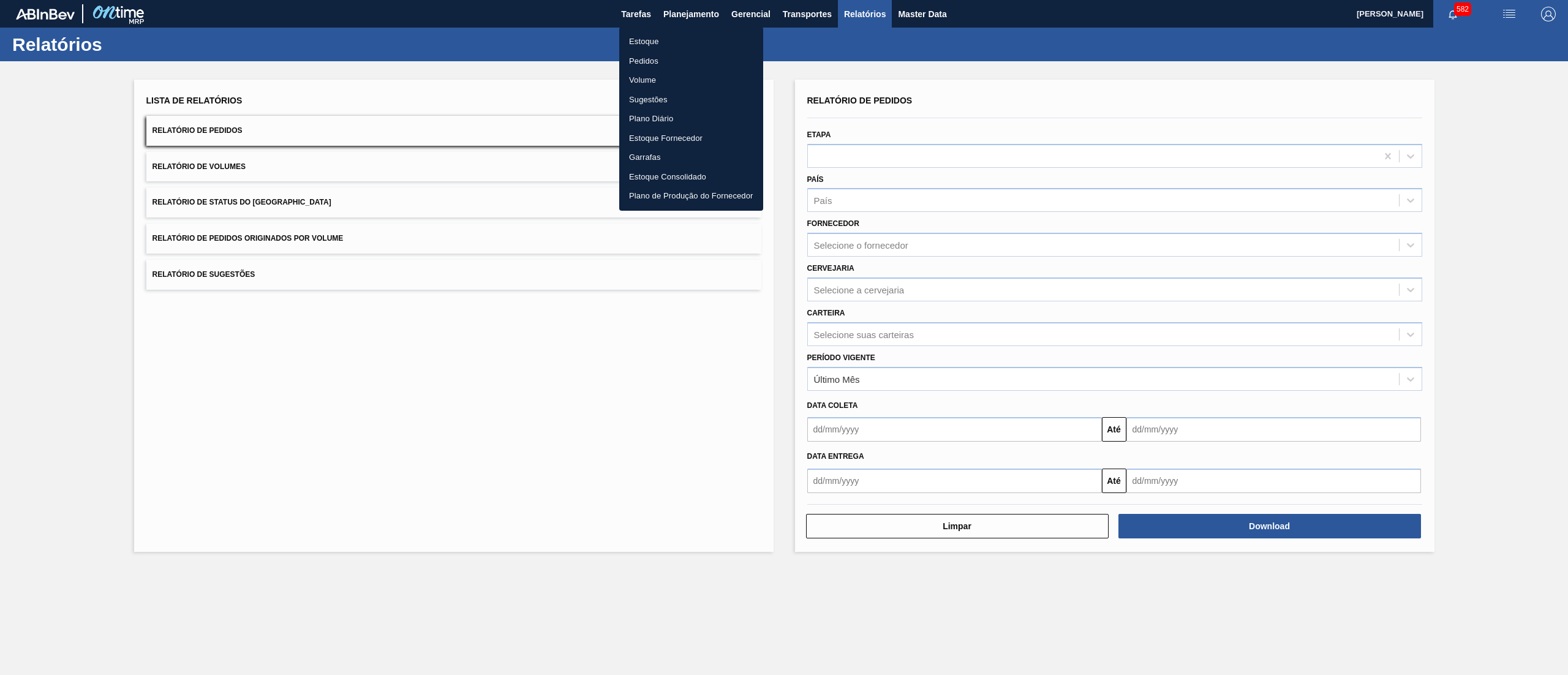
click at [666, 43] on li "Estoque" at bounding box center [691, 42] width 144 height 20
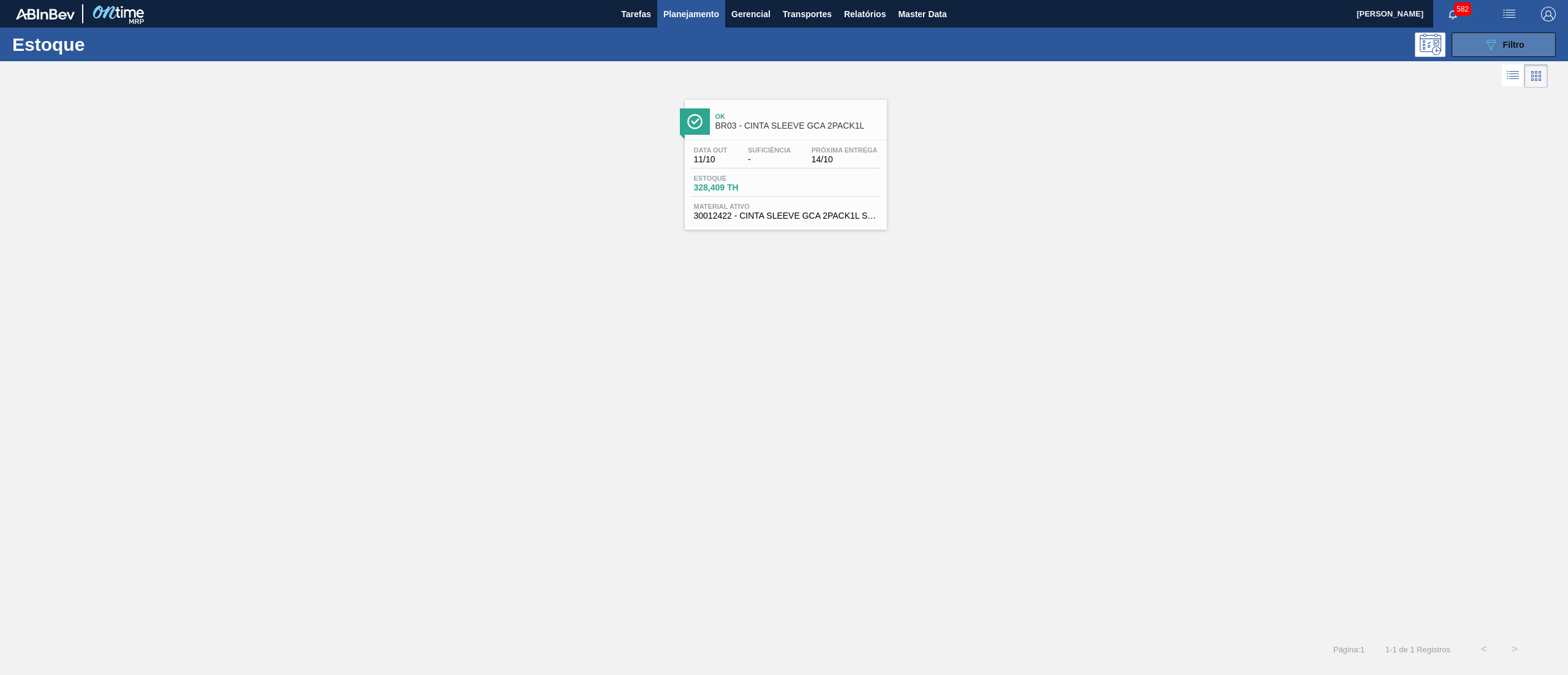
click at [1468, 46] on button "089F7B8B-B2A5-4AFE-B5C0-19BA573D28AC Filtro" at bounding box center [1504, 44] width 104 height 25
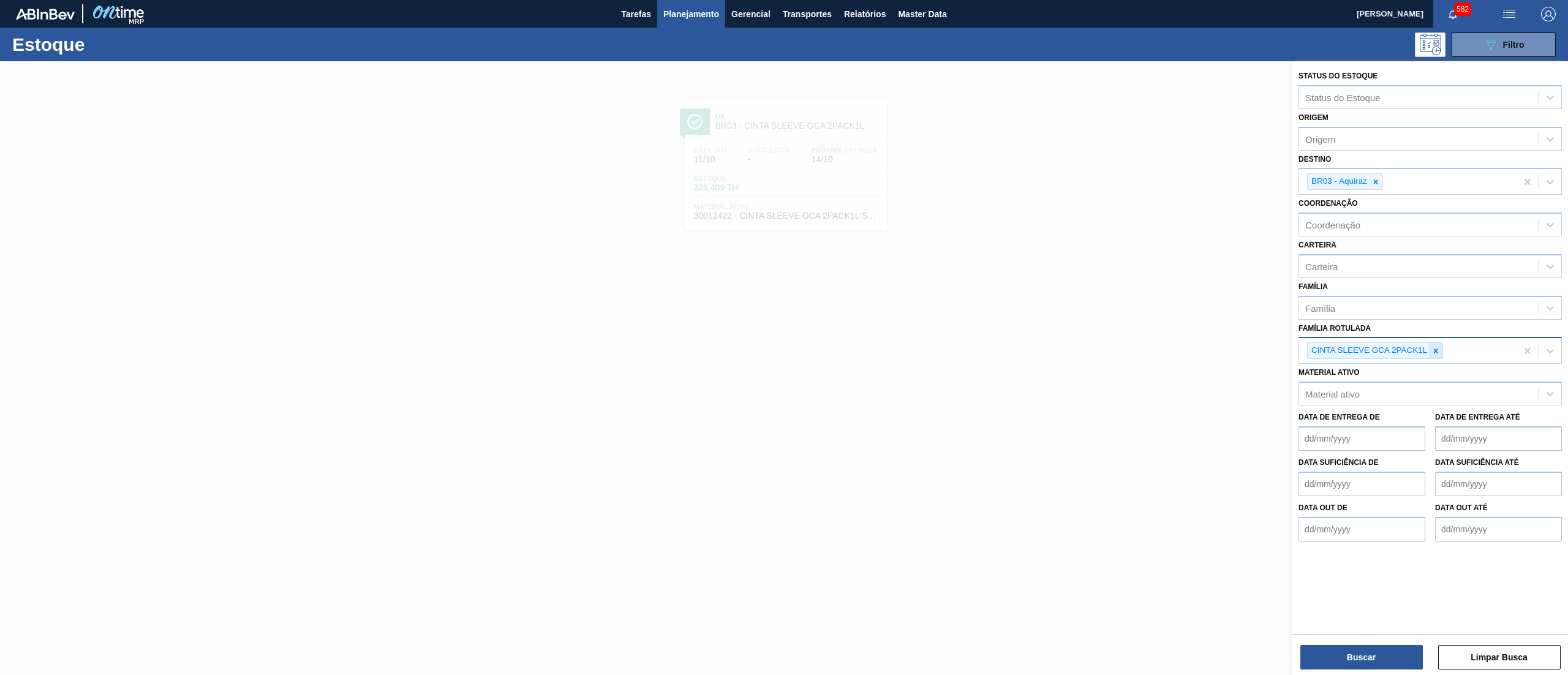
click at [1436, 347] on icon at bounding box center [1435, 350] width 9 height 9
click at [1374, 179] on icon at bounding box center [1376, 181] width 4 height 4
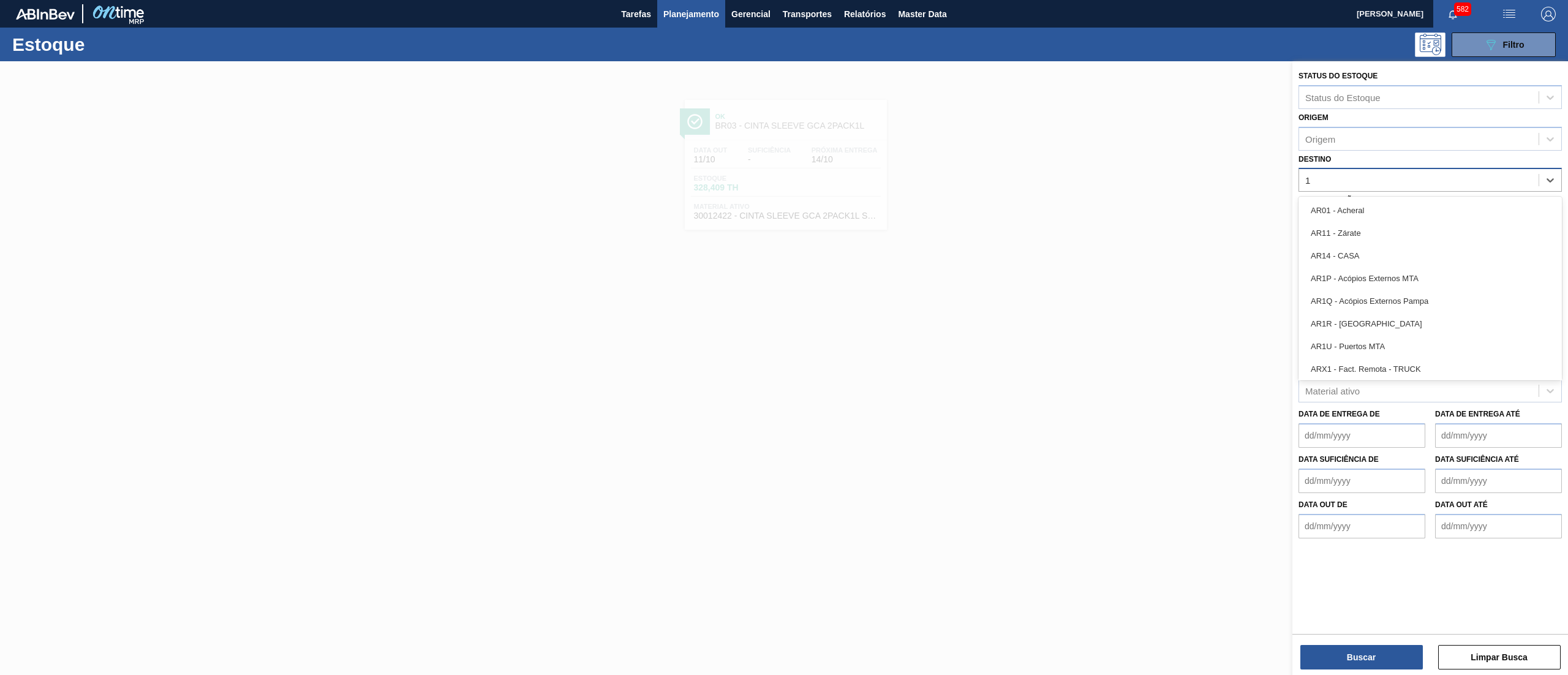
type input "18"
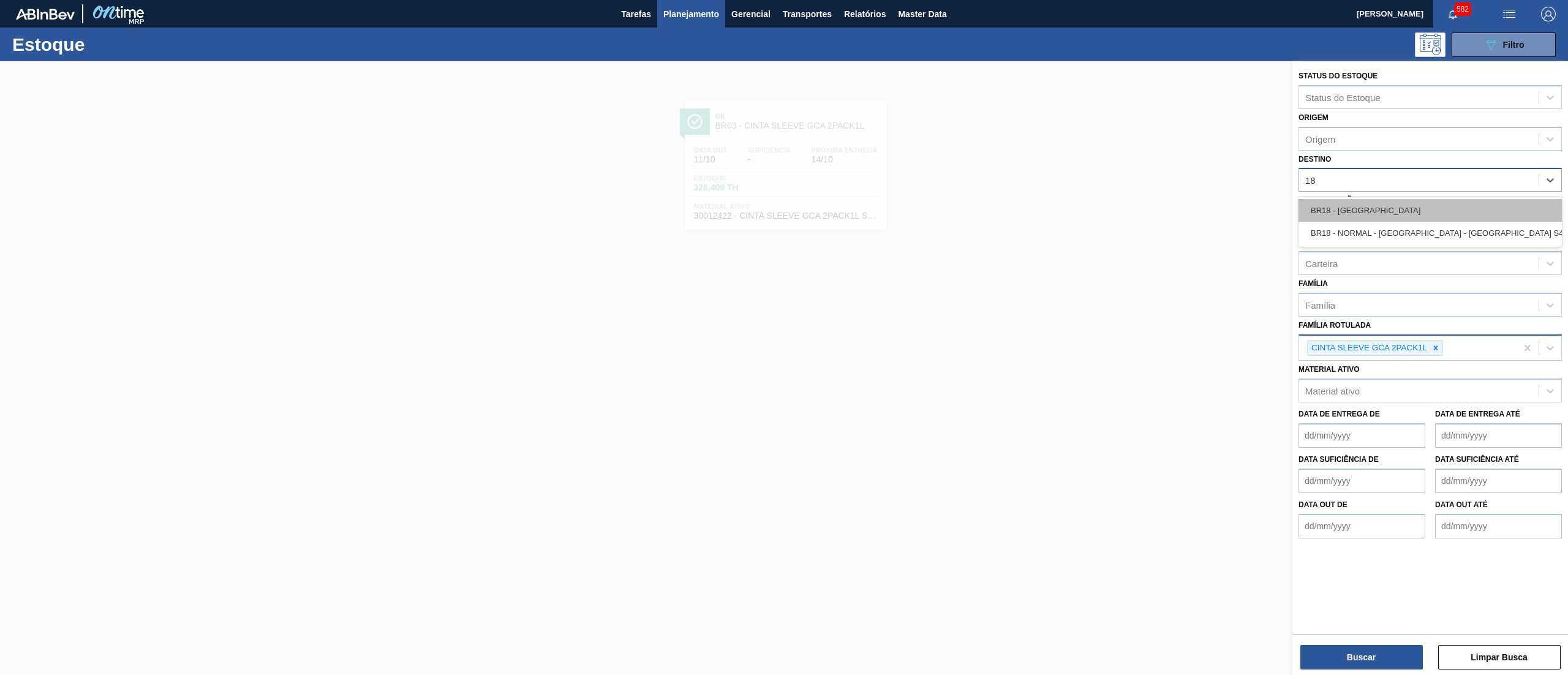
click at [1383, 201] on div "BR18 - [GEOGRAPHIC_DATA]" at bounding box center [1430, 210] width 263 height 23
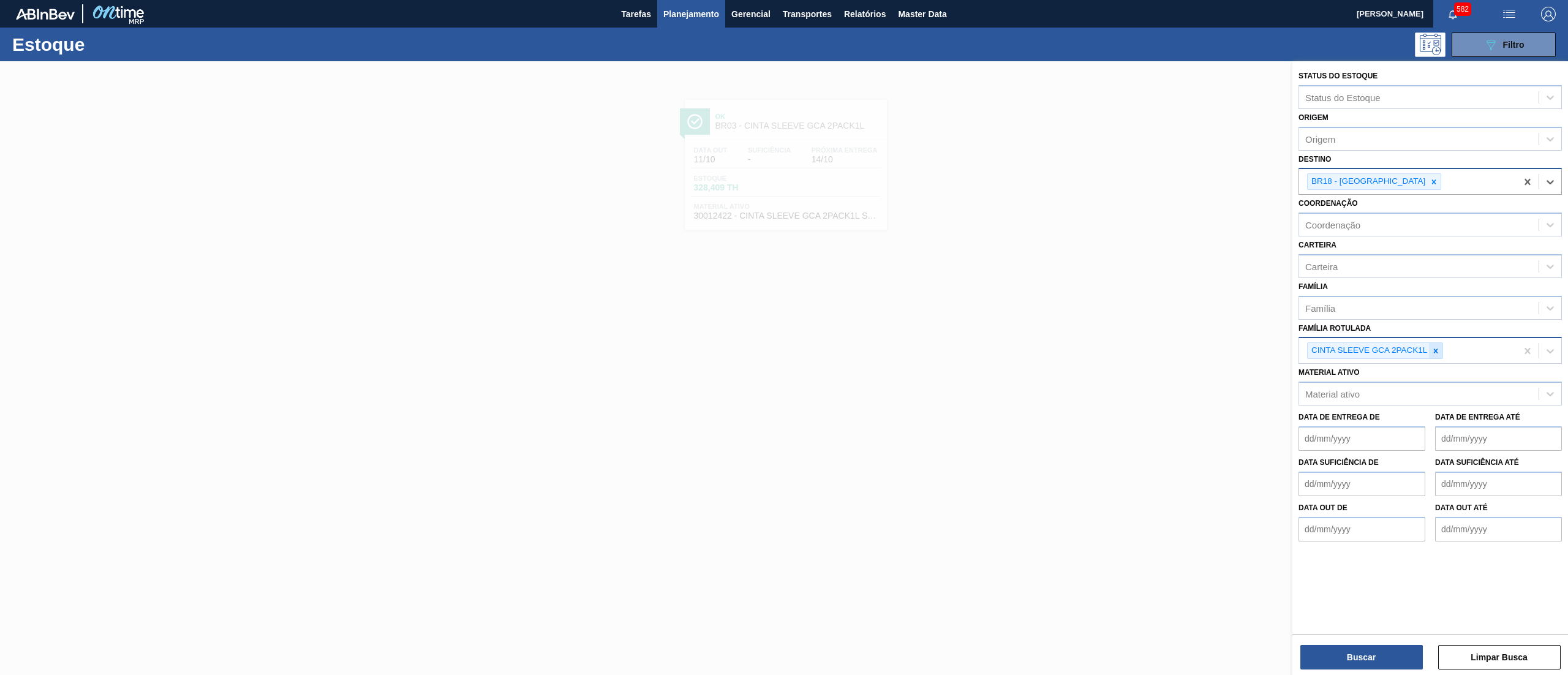
click at [1436, 352] on icon at bounding box center [1435, 350] width 9 height 9
click at [1386, 300] on div "Família" at bounding box center [1419, 307] width 240 height 18
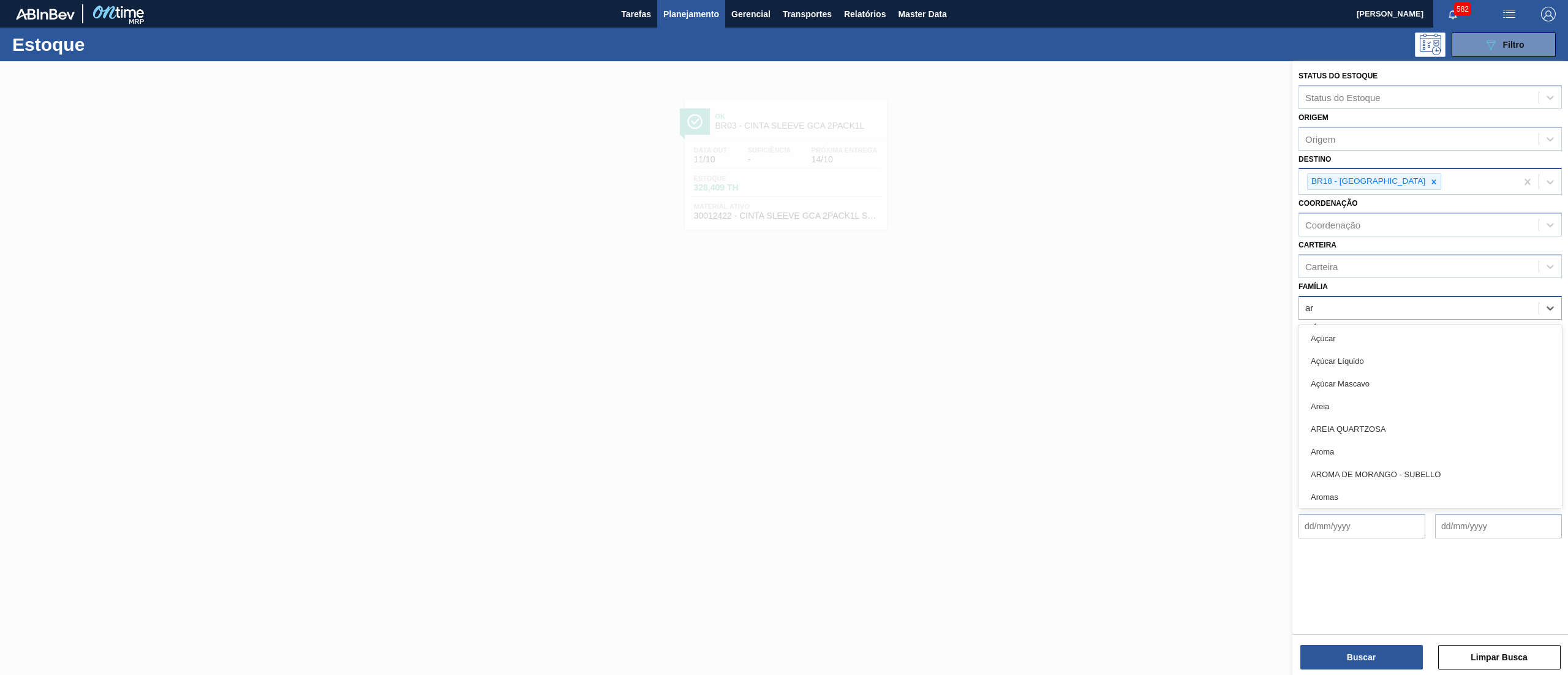
type input "aro"
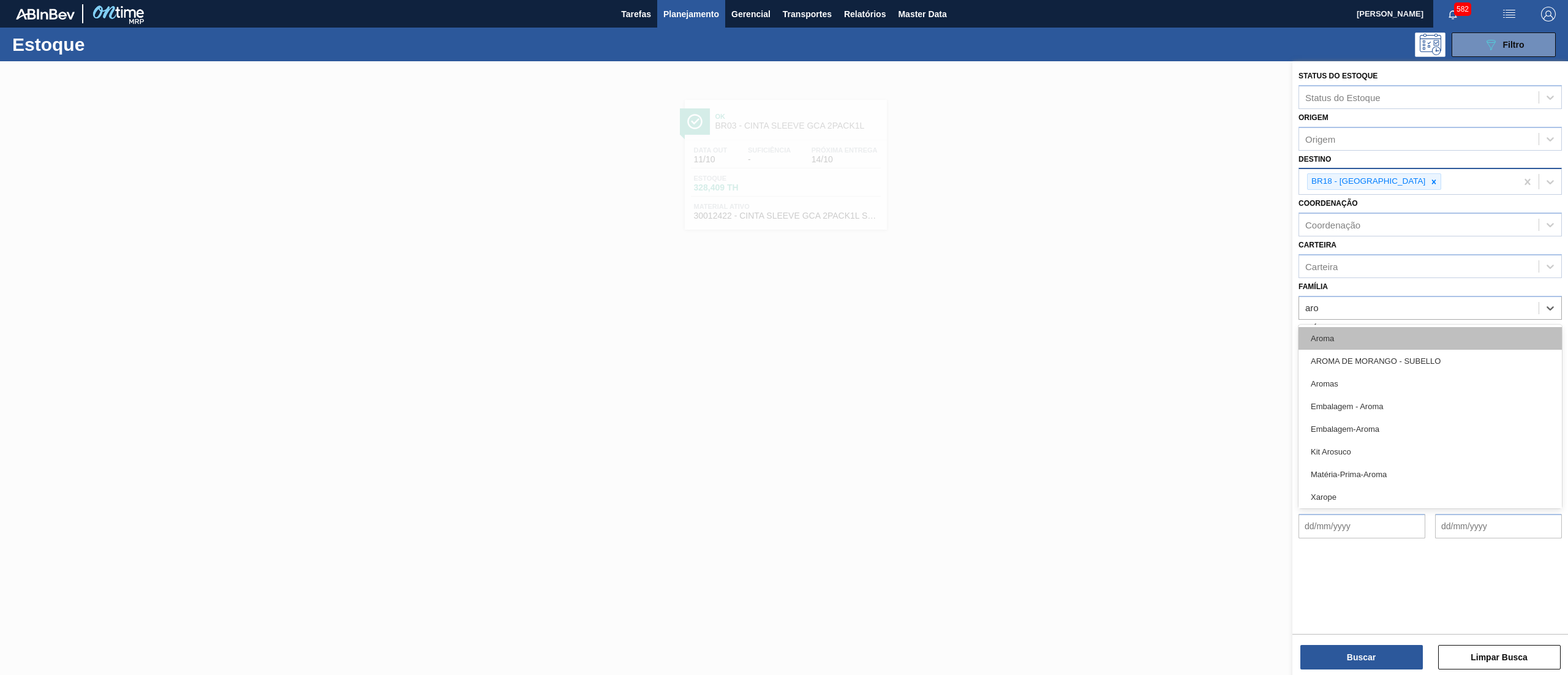
click at [1383, 339] on div "Aroma" at bounding box center [1430, 338] width 263 height 23
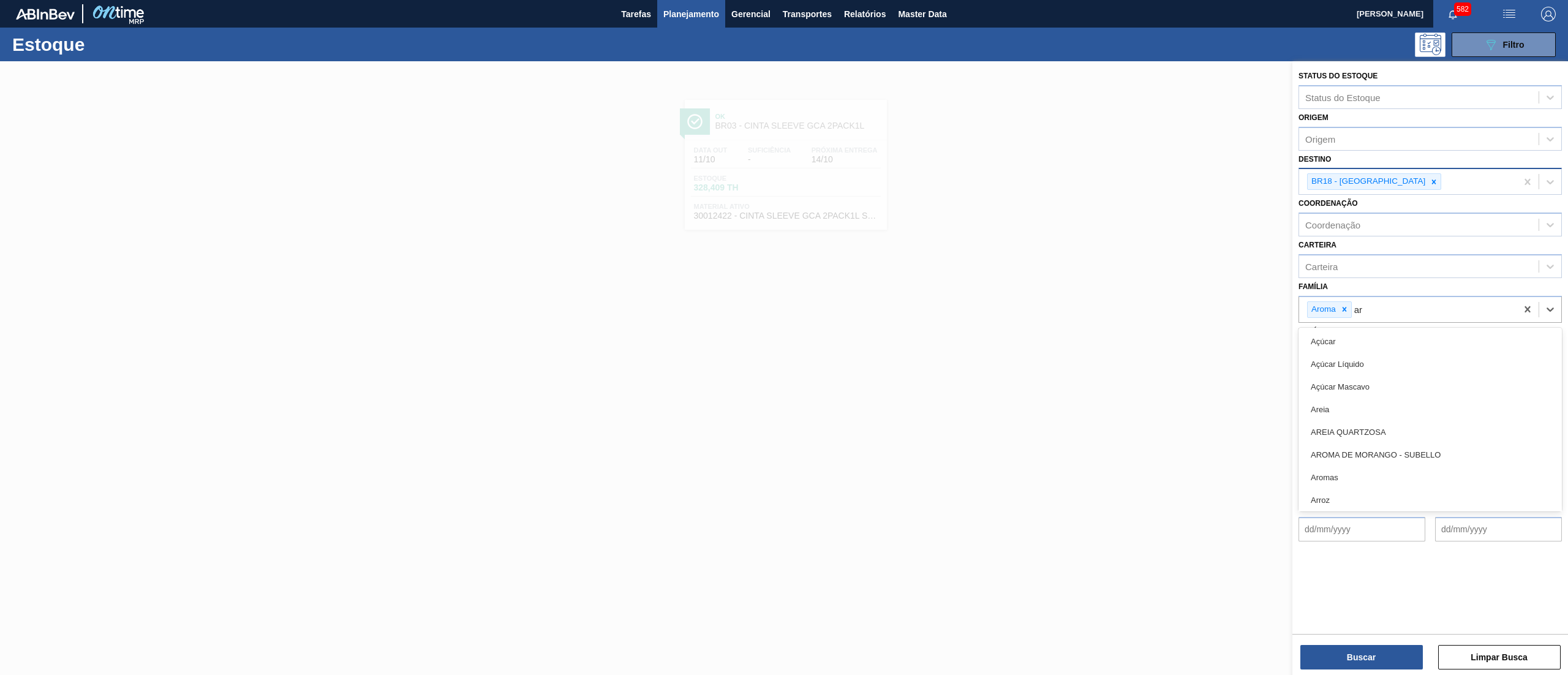
type input "aro"
click at [1376, 369] on div "Aromas" at bounding box center [1430, 364] width 263 height 23
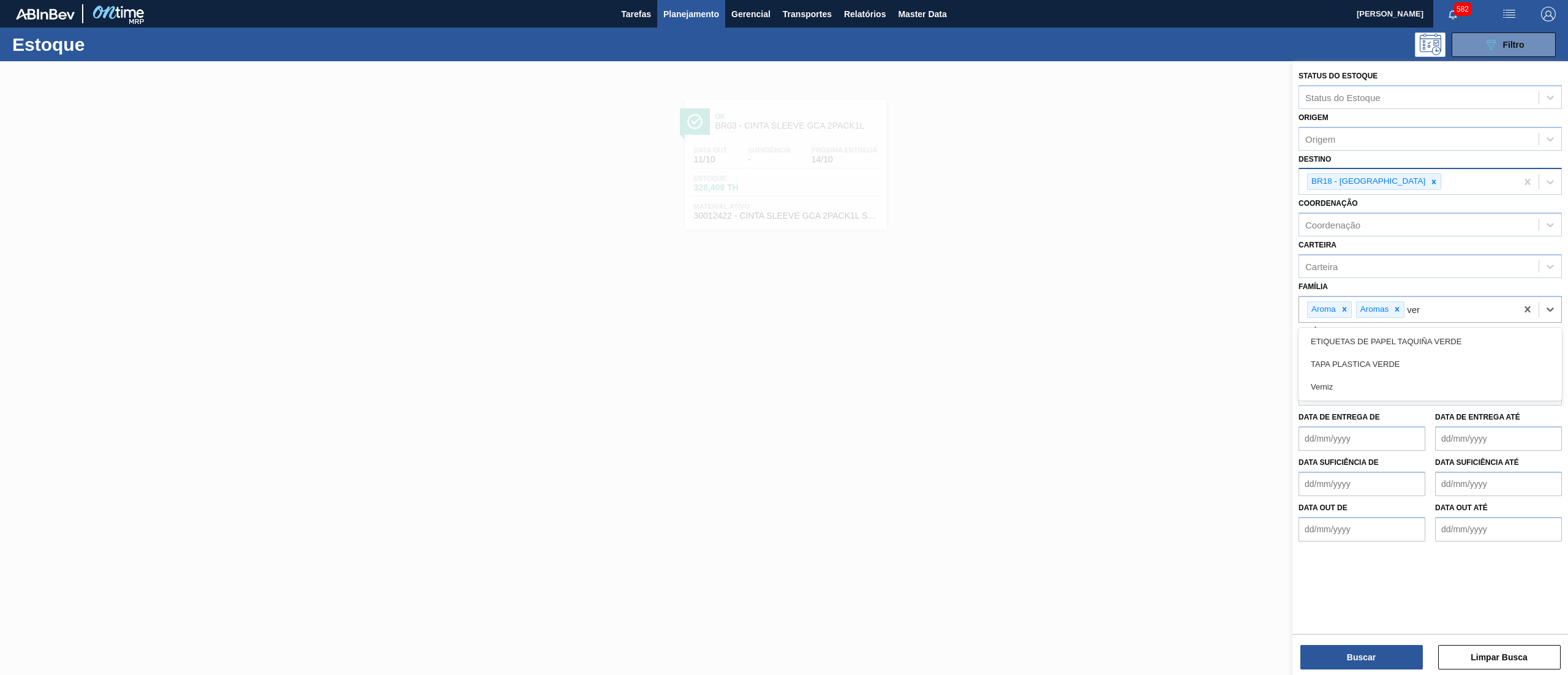
type input "ver"
click at [1449, 284] on div "Família option Aromas, selected. option ETIQUETAS DE PAPEL TAQUIÑA VERDE focuse…" at bounding box center [1430, 300] width 263 height 44
click at [1334, 661] on button "Buscar" at bounding box center [1362, 657] width 123 height 25
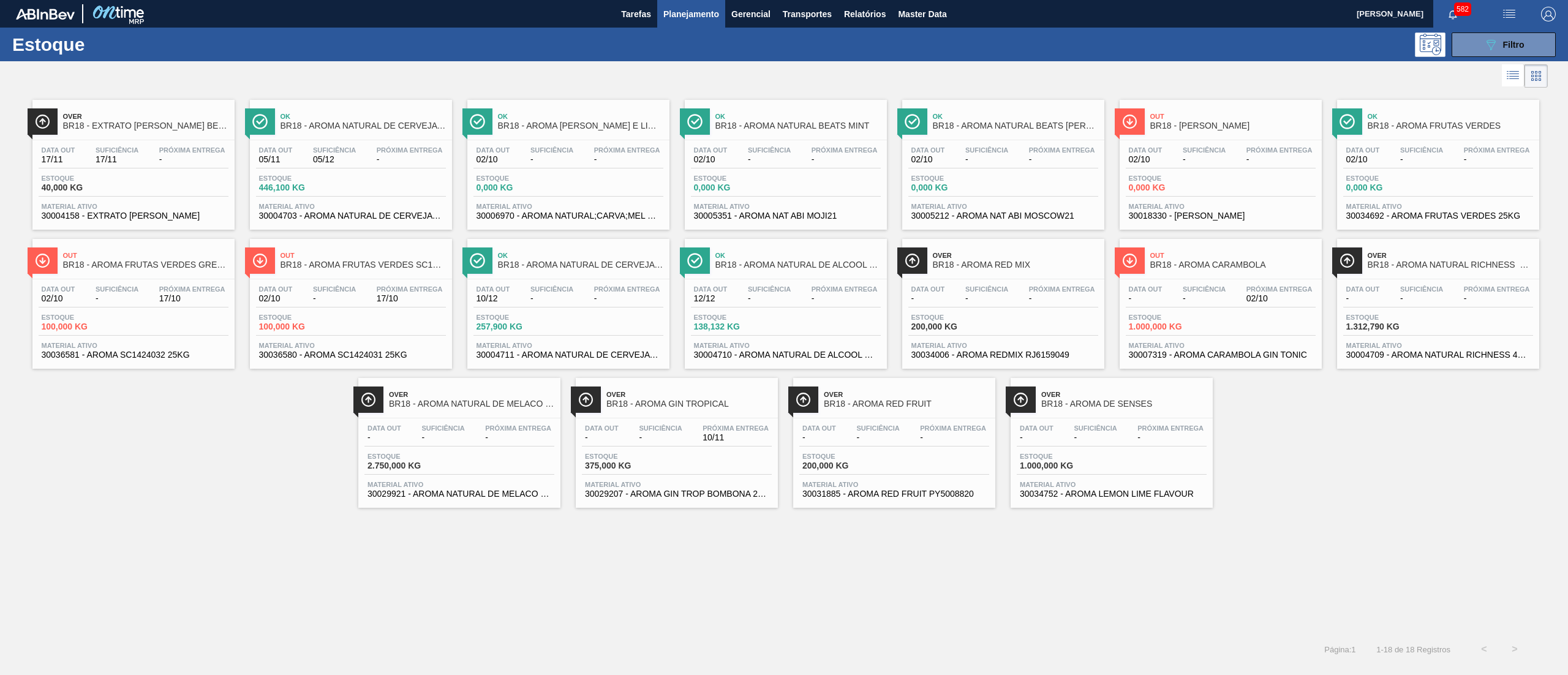
click at [1151, 498] on span "30034752 - AROMA LEMON LIME FLAVOUR" at bounding box center [1111, 494] width 184 height 9
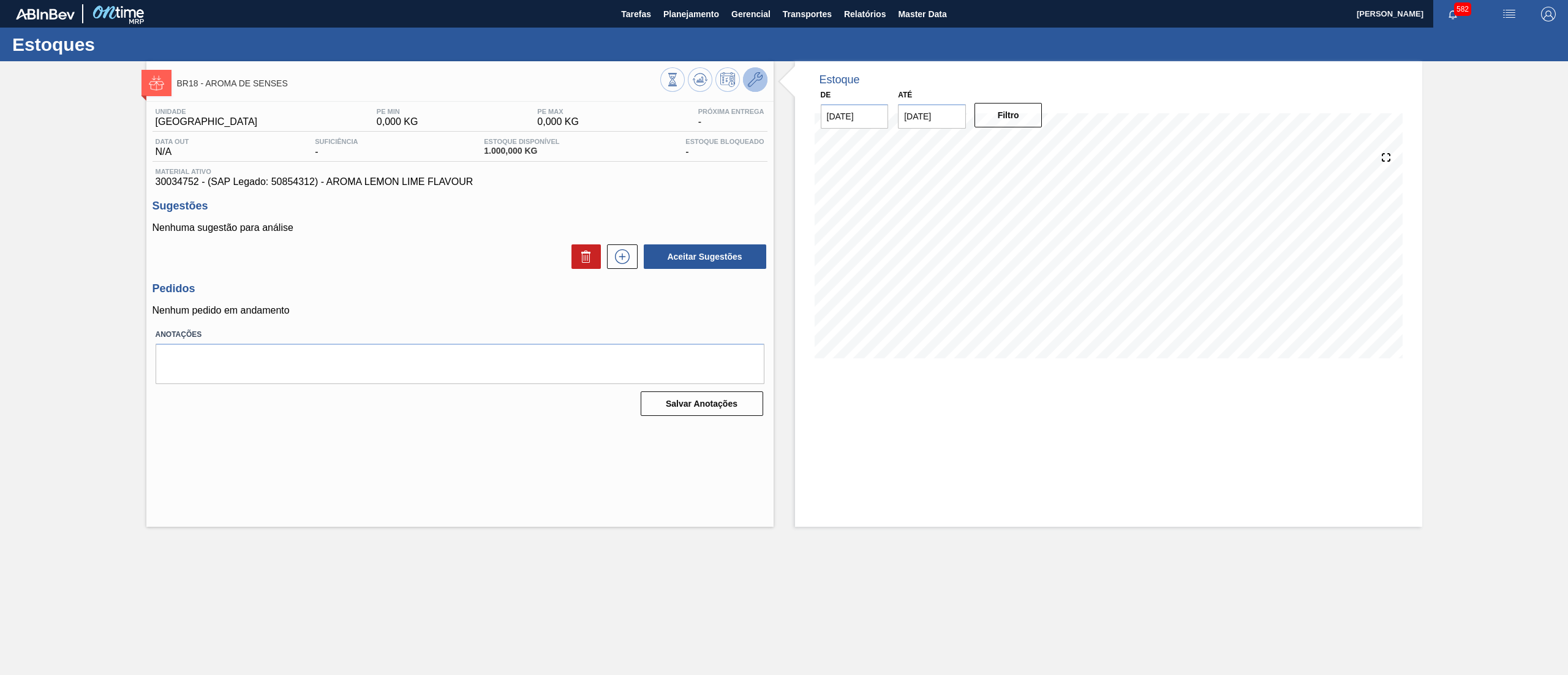
click at [753, 85] on icon at bounding box center [755, 80] width 15 height 15
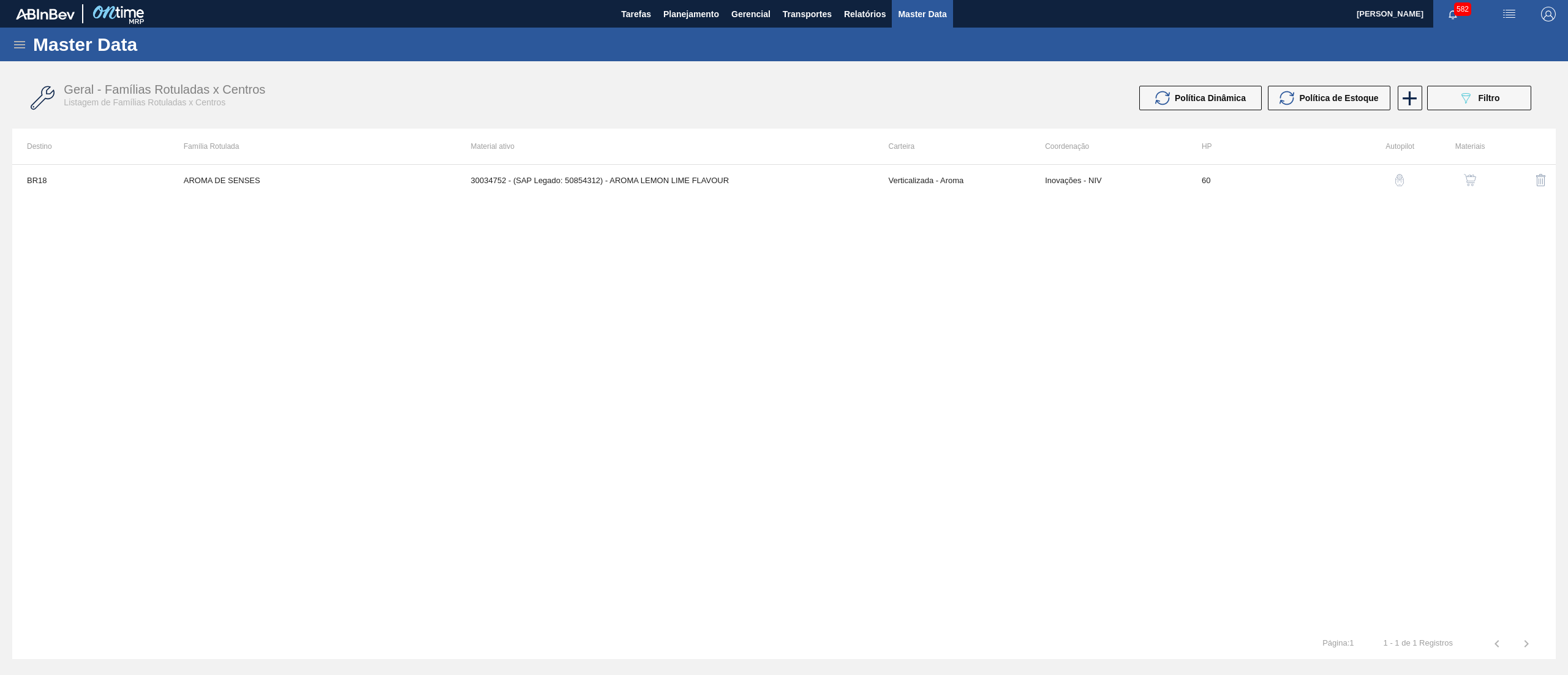
click at [1478, 181] on button "button" at bounding box center [1470, 180] width 29 height 29
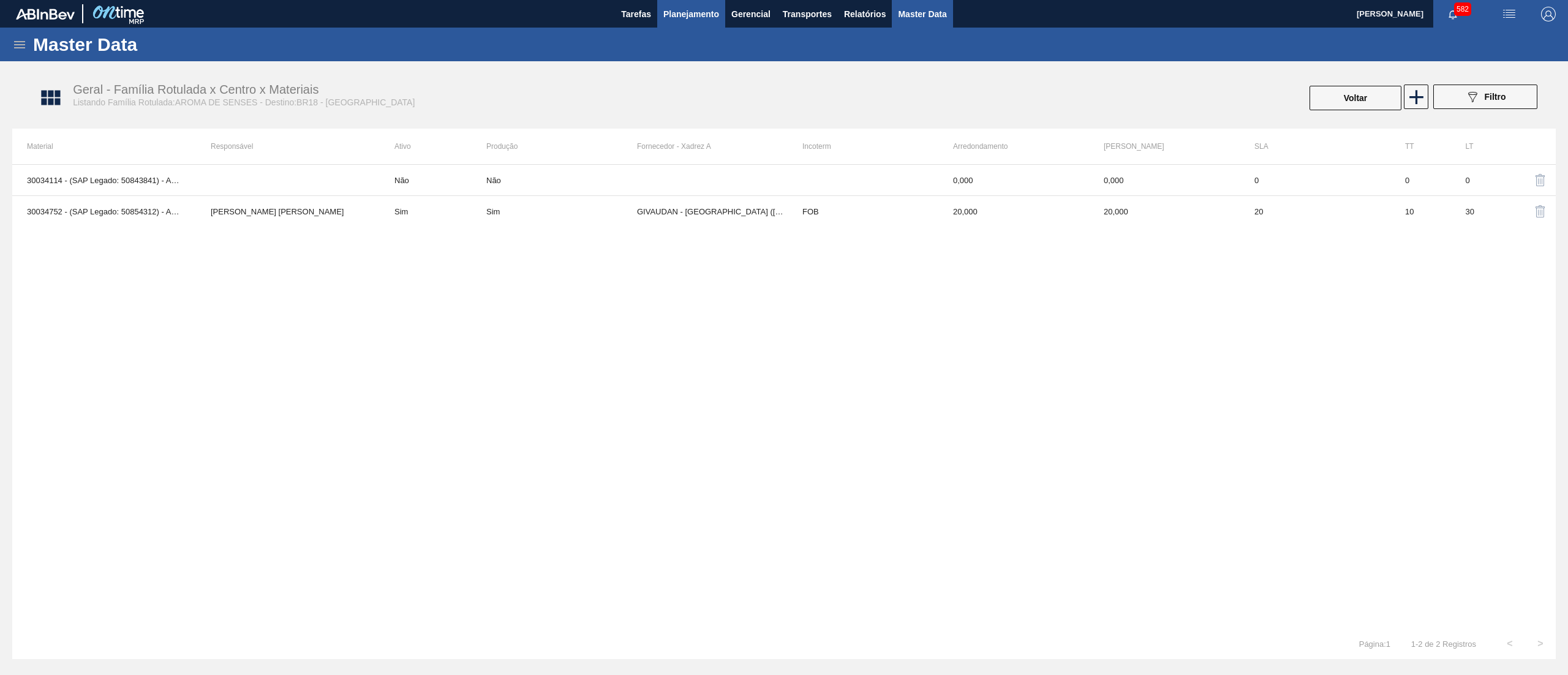
click at [687, 13] on span "Planejamento" at bounding box center [691, 14] width 56 height 15
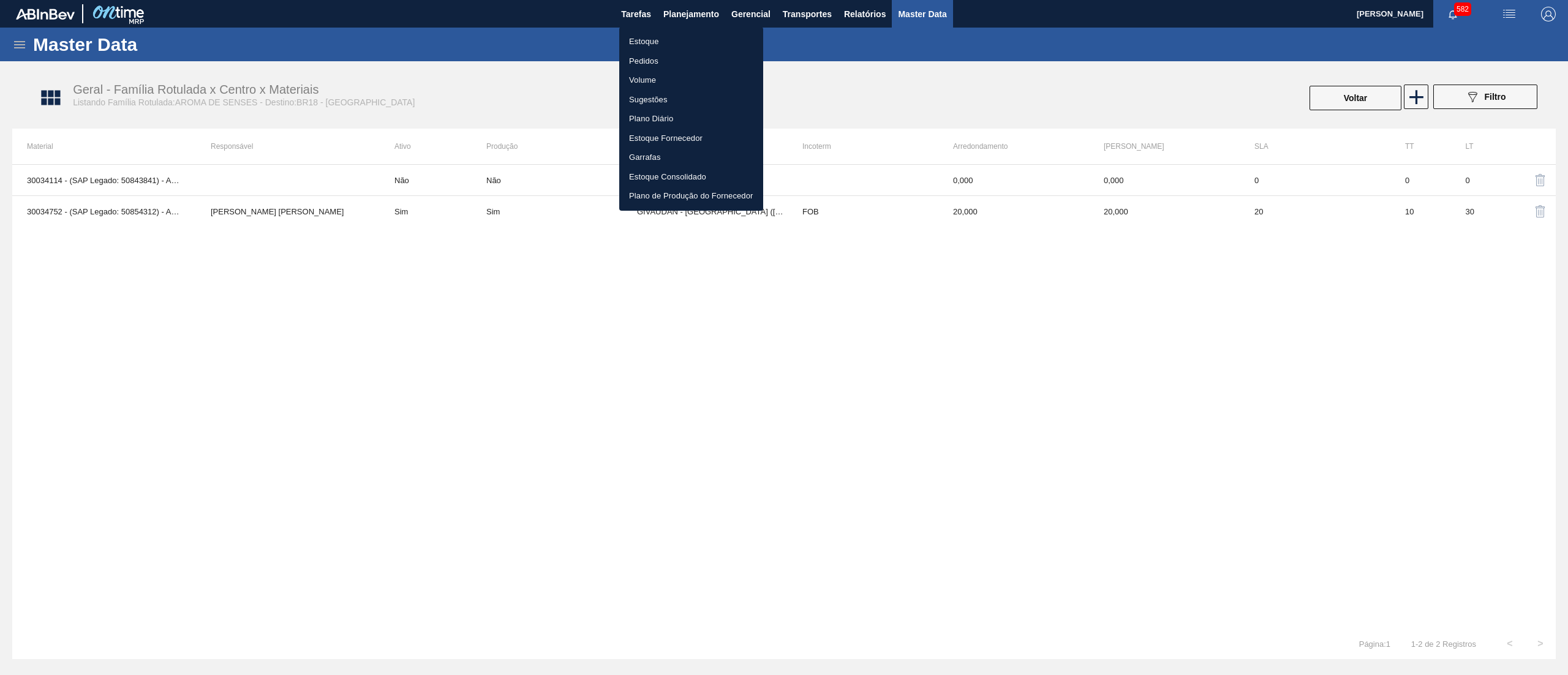
click at [686, 35] on li "Estoque" at bounding box center [691, 42] width 144 height 20
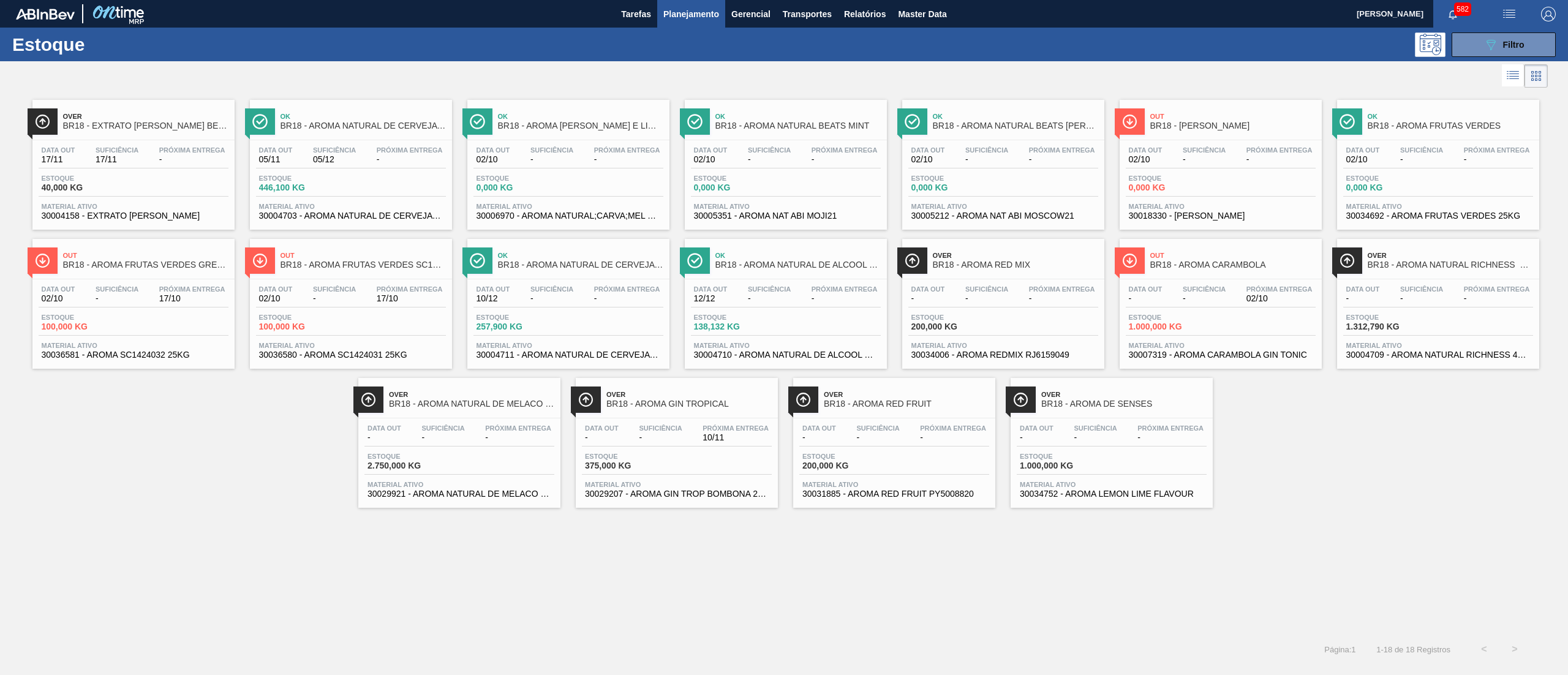
click at [1491, 31] on div "Estoque 089F7B8B-B2A5-4AFE-B5C0-19BA573D28AC Filtro" at bounding box center [784, 44] width 1568 height 34
click at [1491, 41] on icon "089F7B8B-B2A5-4AFE-B5C0-19BA573D28AC" at bounding box center [1491, 44] width 15 height 15
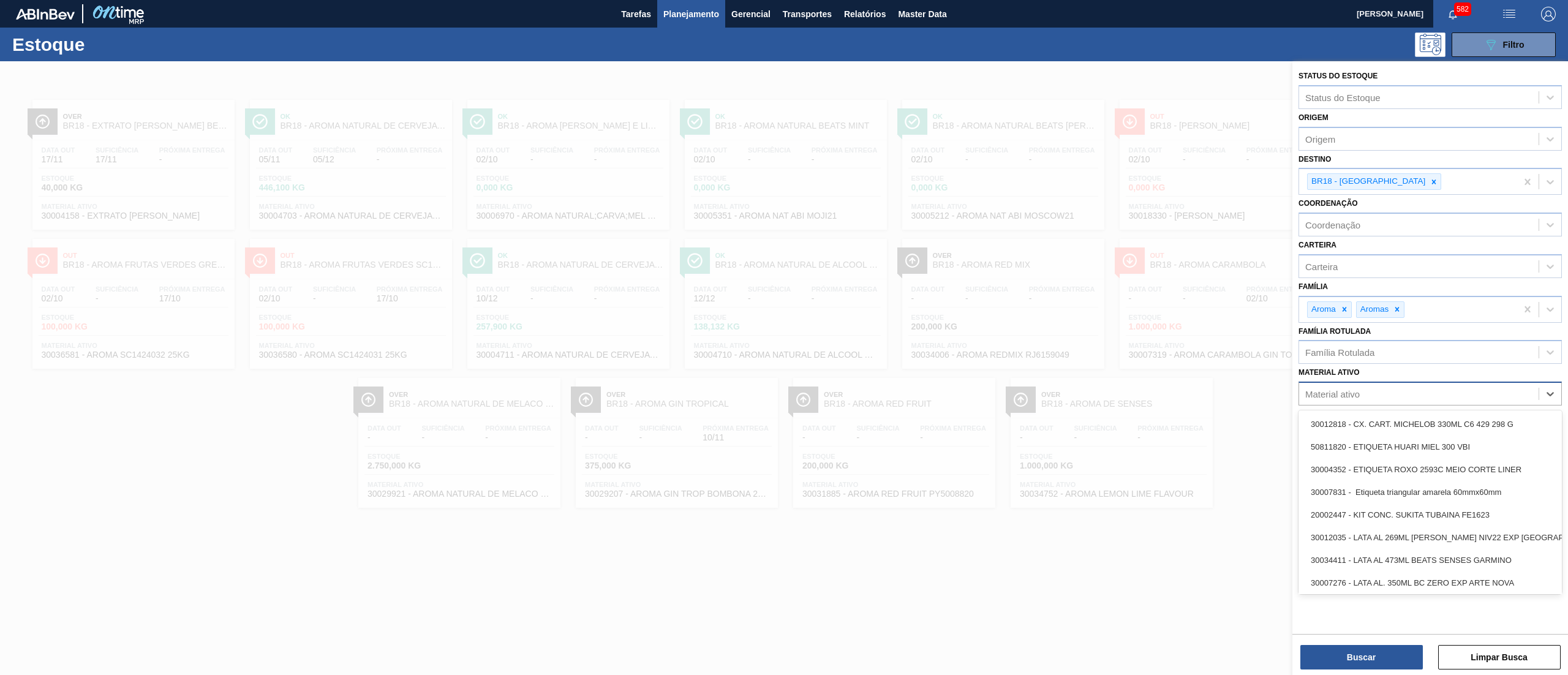
click at [1376, 392] on div "Material ativo" at bounding box center [1419, 394] width 240 height 18
paste ativo "30012422"
type ativo "30012422"
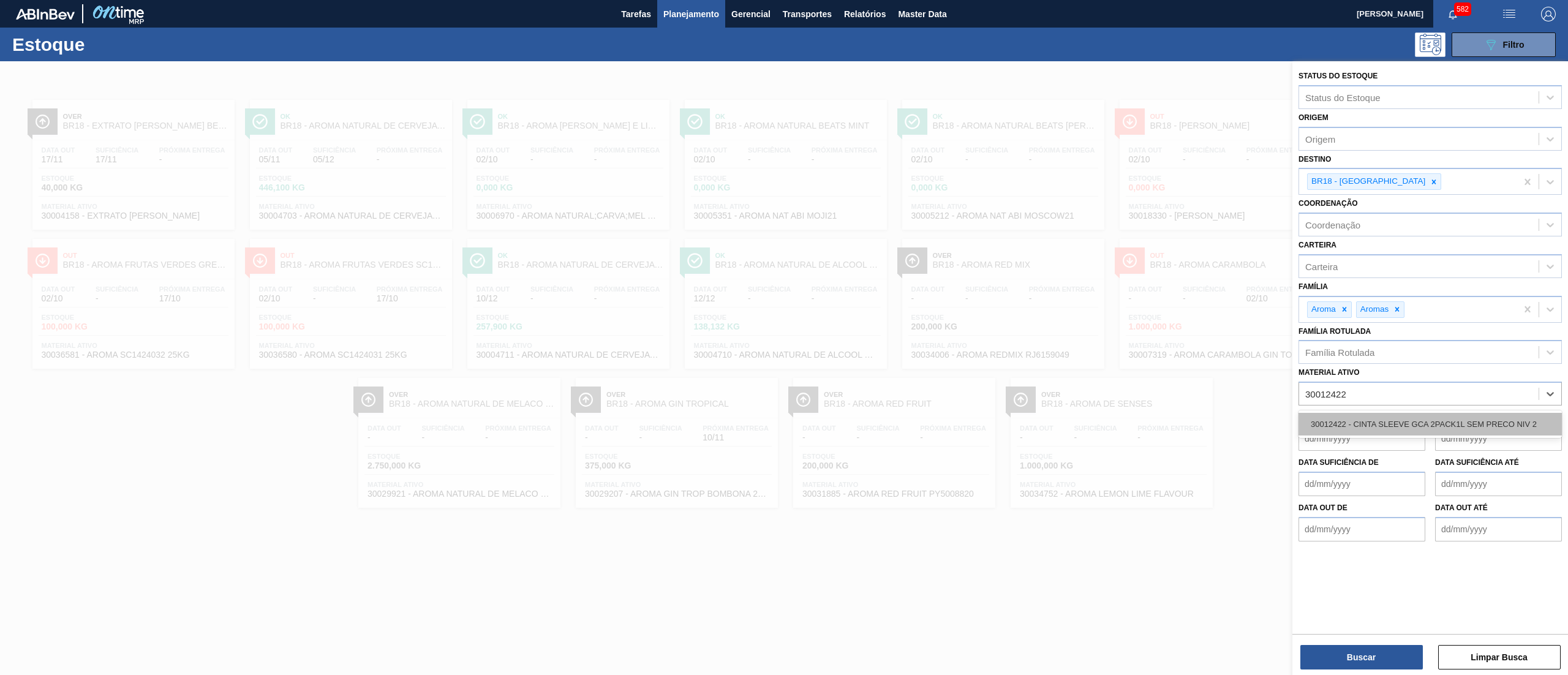
click at [1370, 423] on div "30012422 - CINTA SLEEVE GCA 2PACK1L SEM PRECO NIV 2" at bounding box center [1430, 424] width 263 height 23
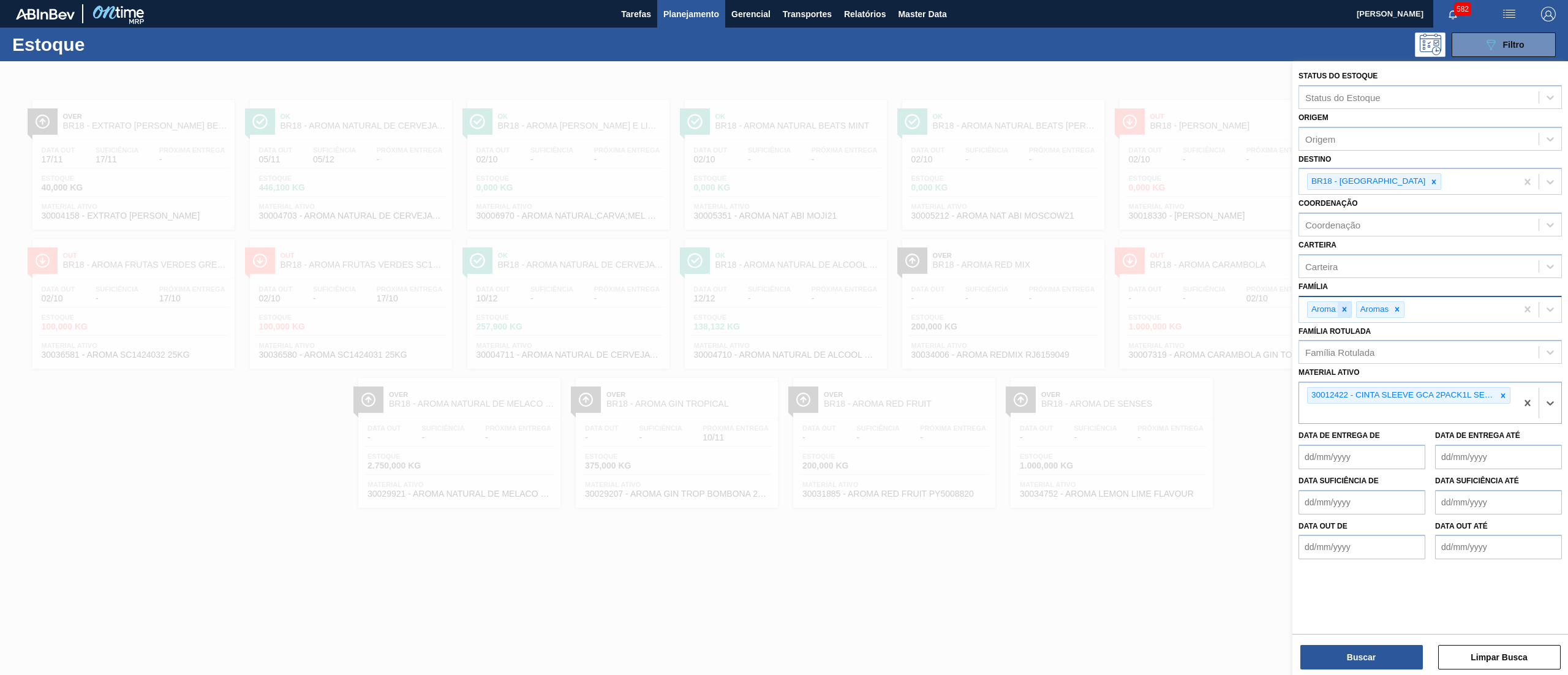
click at [1348, 305] on div at bounding box center [1344, 309] width 13 height 15
click at [1355, 307] on div at bounding box center [1348, 309] width 13 height 15
click at [1388, 183] on div "BR18 - [GEOGRAPHIC_DATA]" at bounding box center [1368, 181] width 119 height 15
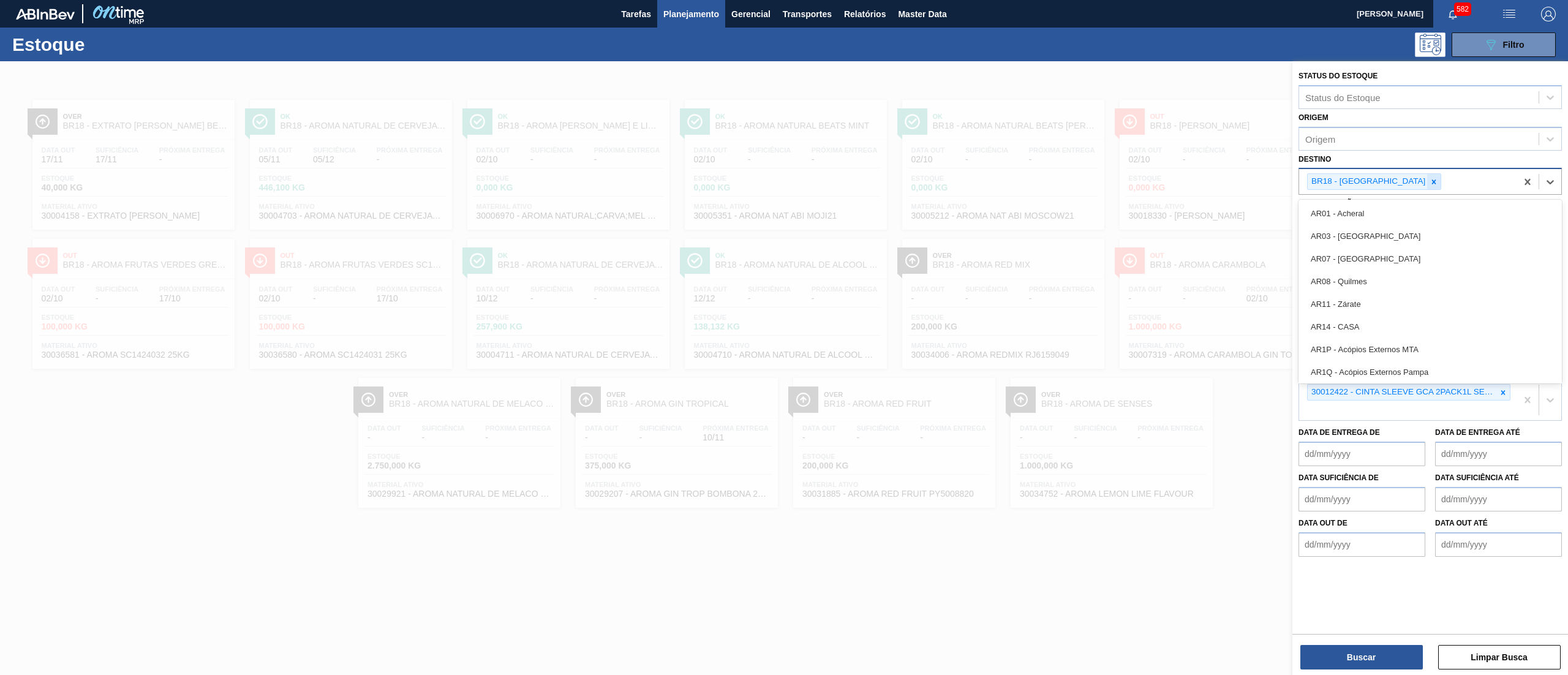
click at [1432, 183] on icon at bounding box center [1434, 181] width 4 height 4
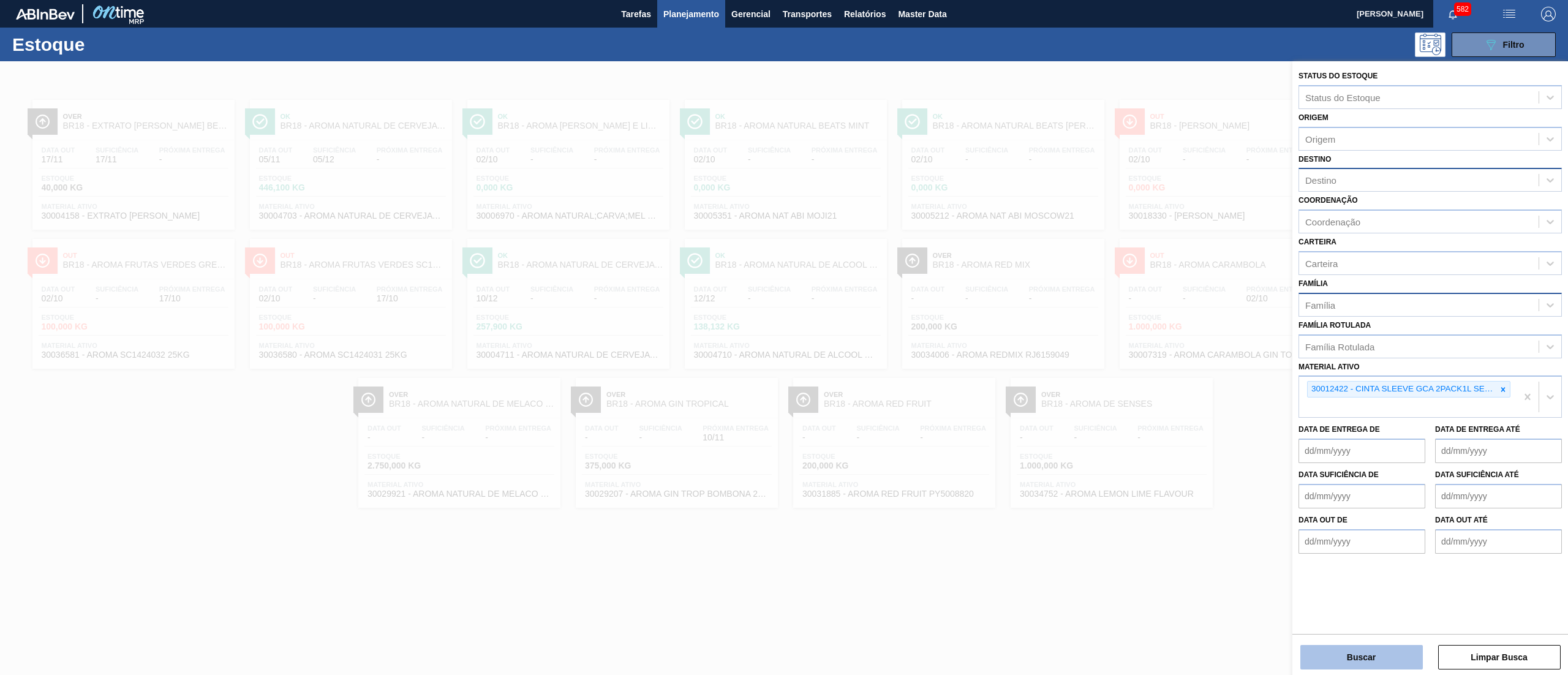
click at [1320, 662] on button "Buscar" at bounding box center [1362, 657] width 123 height 25
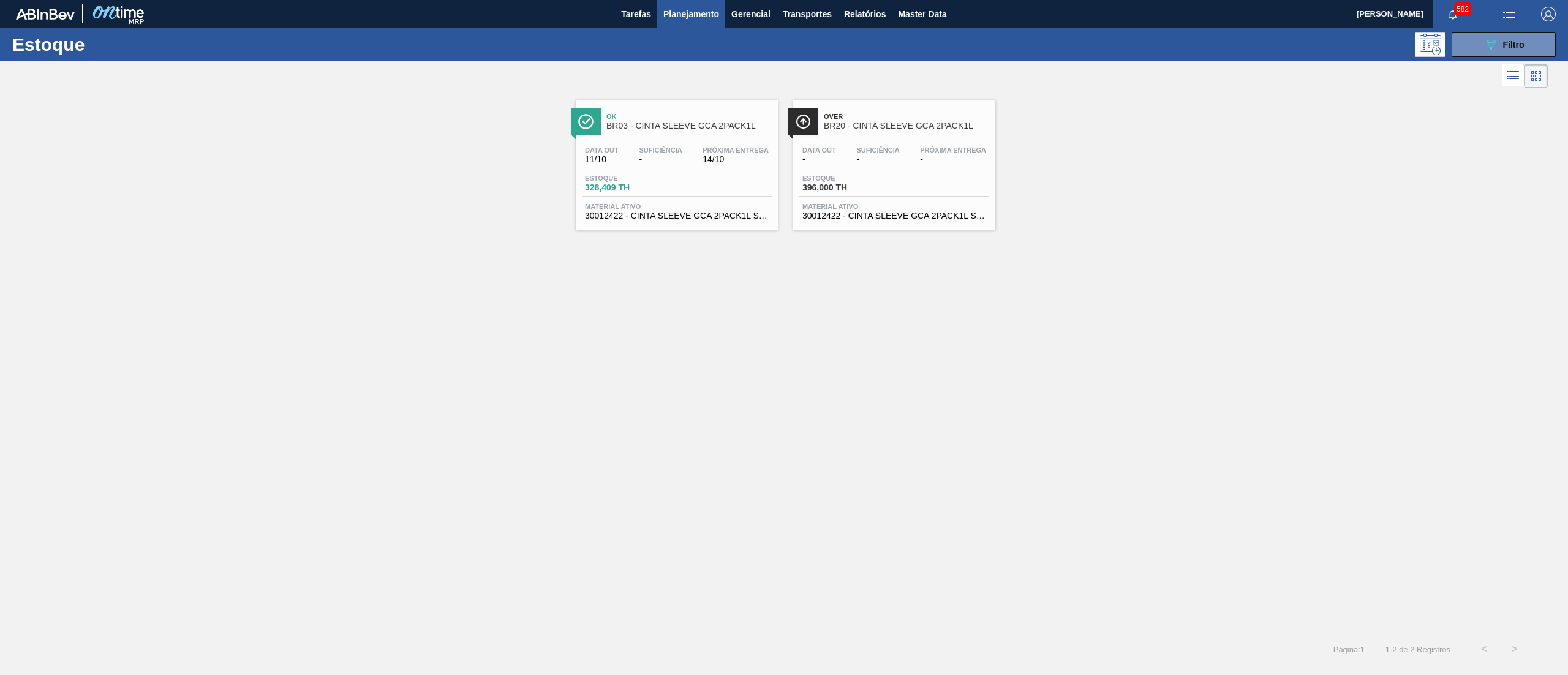
click at [687, 222] on div "Data out 11/10 Suficiência - Próxima Entrega 14/10 Estoque 328,409 TH Material …" at bounding box center [677, 182] width 202 height 84
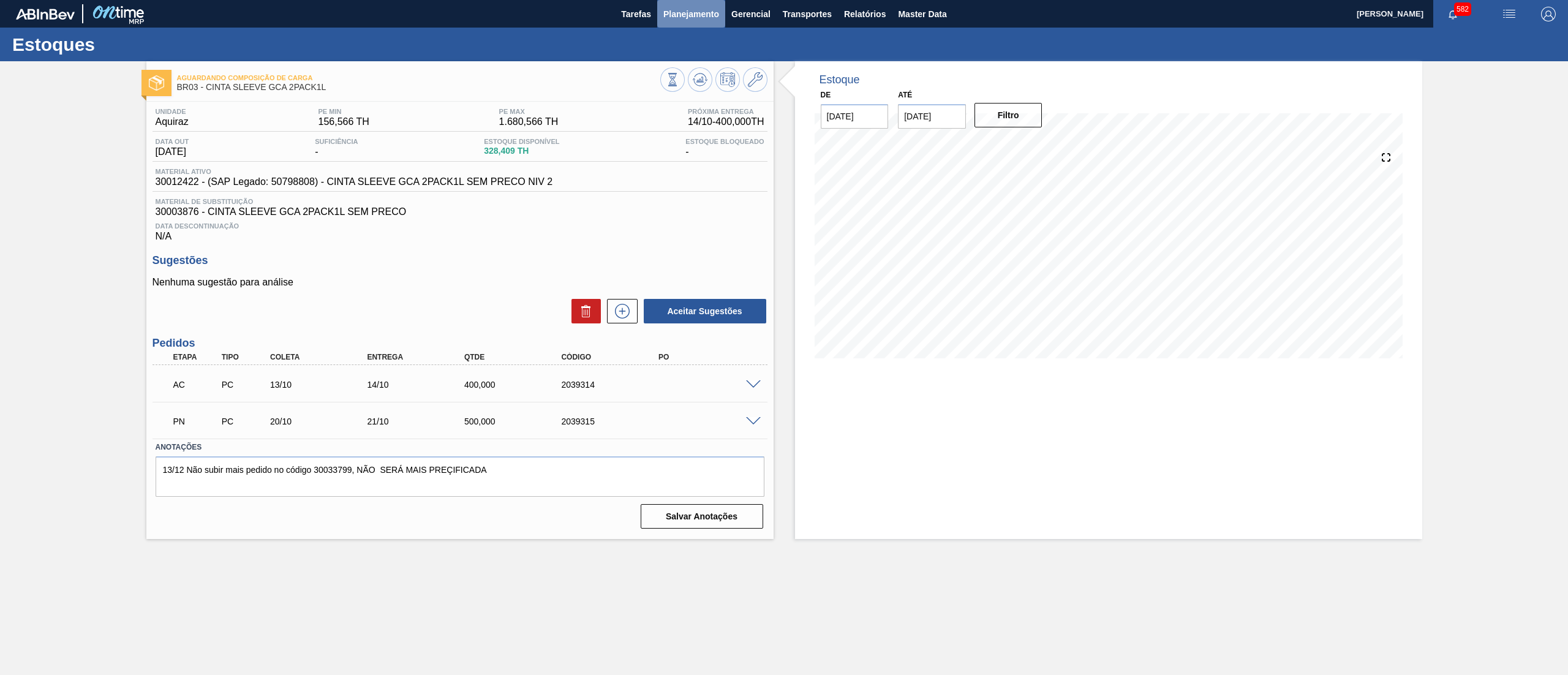
click at [687, 17] on span "Planejamento" at bounding box center [691, 14] width 56 height 15
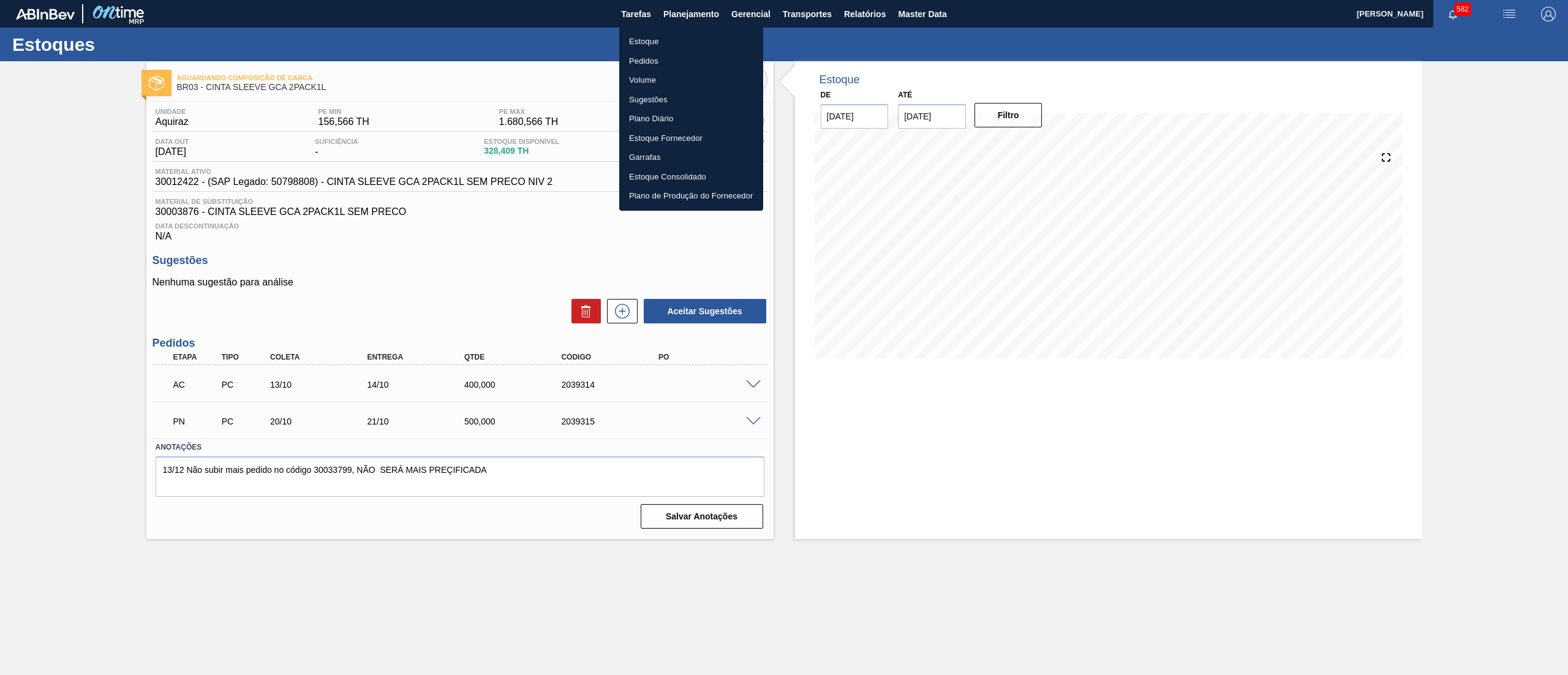
click at [674, 38] on li "Estoque" at bounding box center [691, 42] width 144 height 20
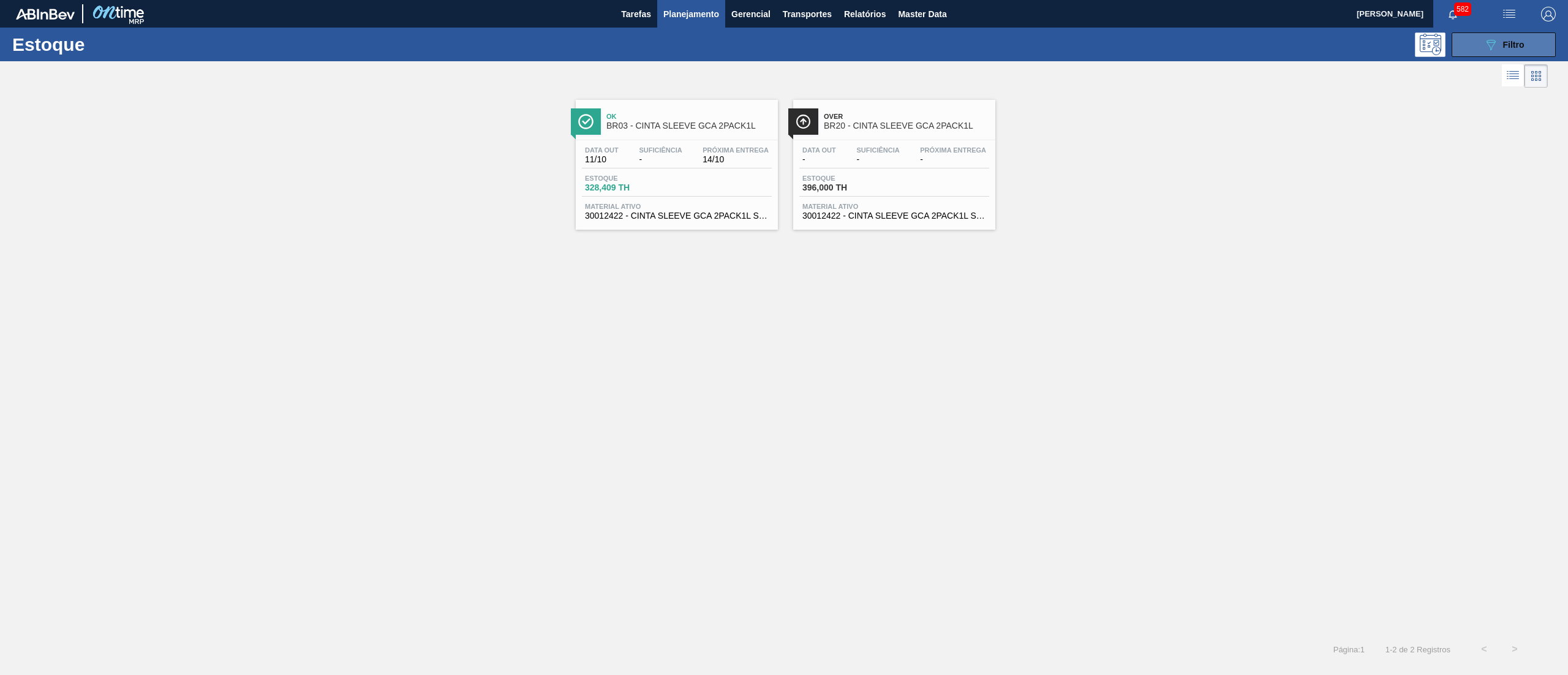
click at [1524, 40] on button "089F7B8B-B2A5-4AFE-B5C0-19BA573D28AC Filtro" at bounding box center [1504, 44] width 104 height 25
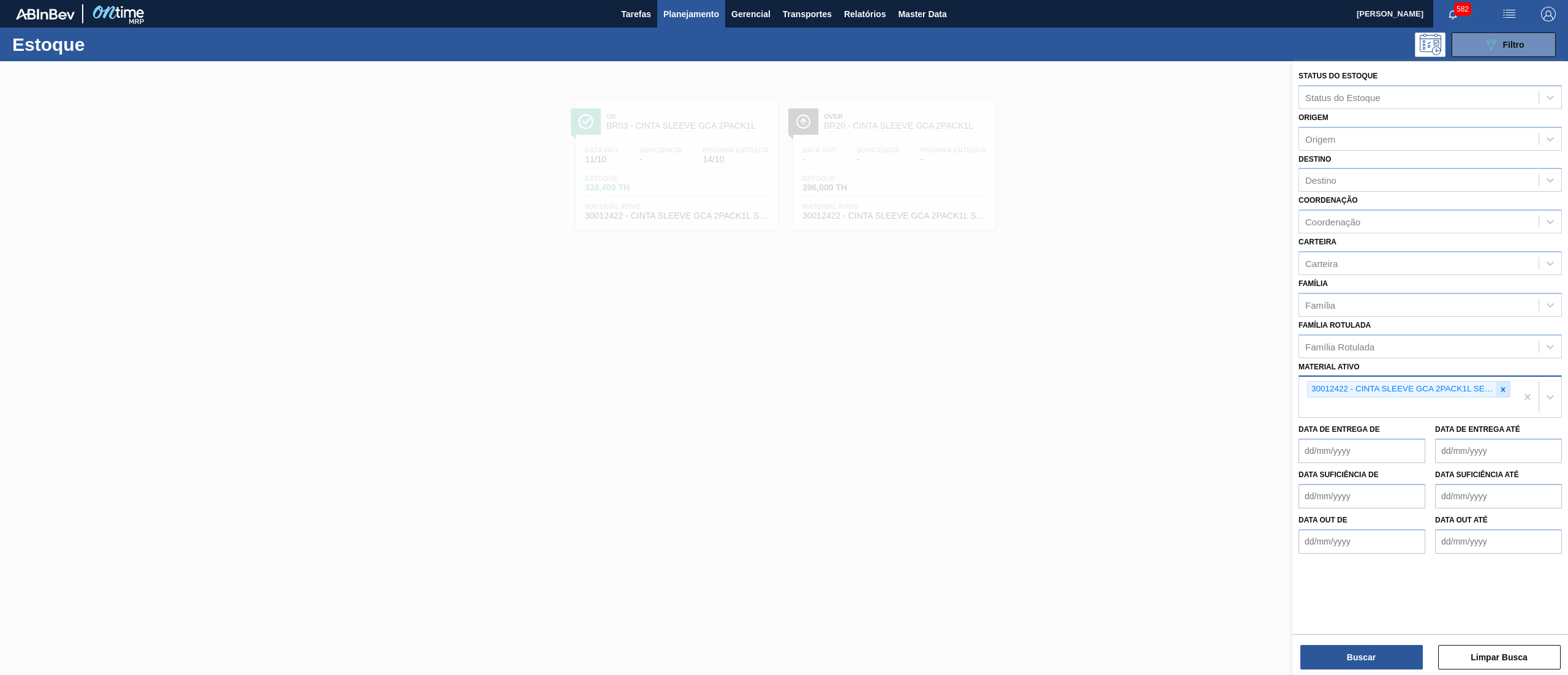
click at [1500, 391] on icon at bounding box center [1503, 390] width 9 height 9
type ativo "c"
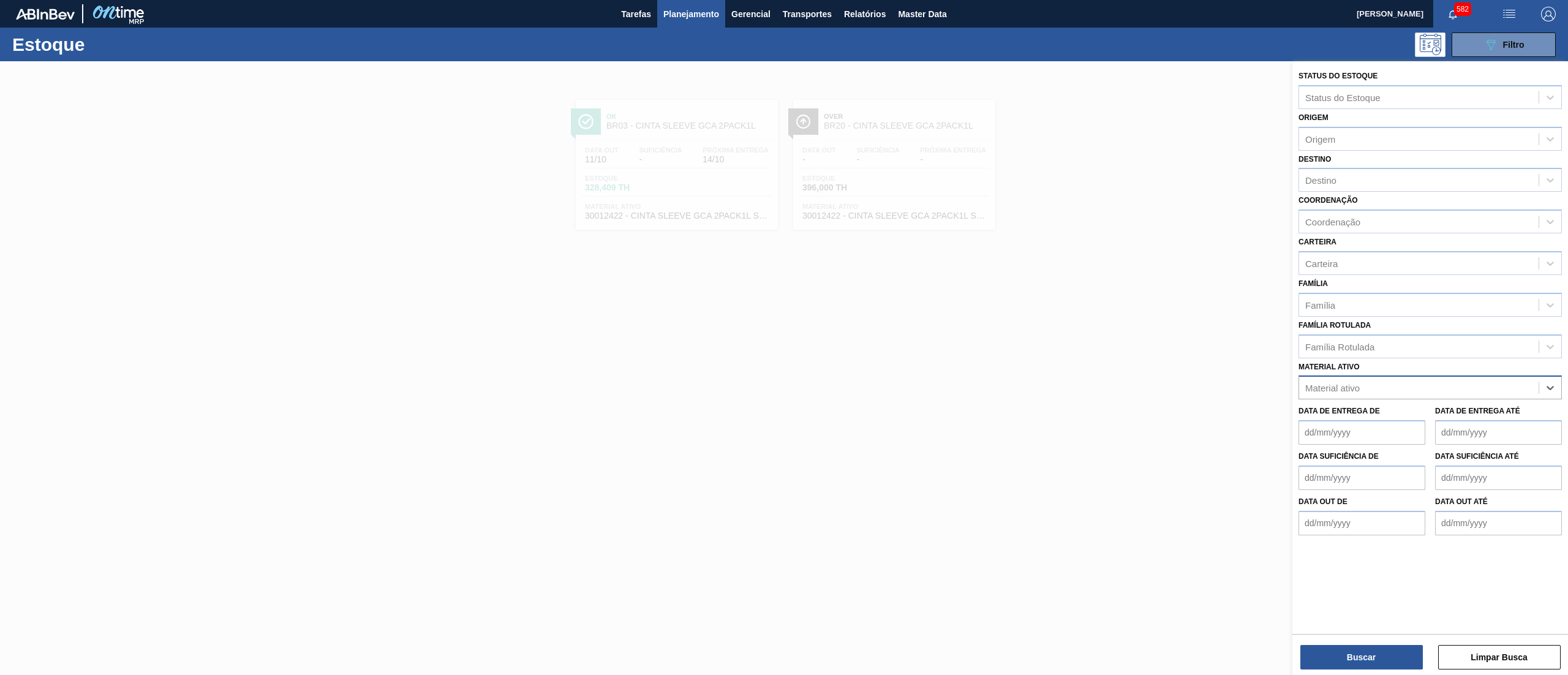
click at [1428, 390] on div "Material ativo" at bounding box center [1419, 388] width 240 height 18
paste ativo "30034315"
type ativo "30034315"
click at [1429, 413] on div "30034315 - ROTULO PLAST GCA 1L H 2PACK1L S CL NIV25" at bounding box center [1430, 418] width 263 height 23
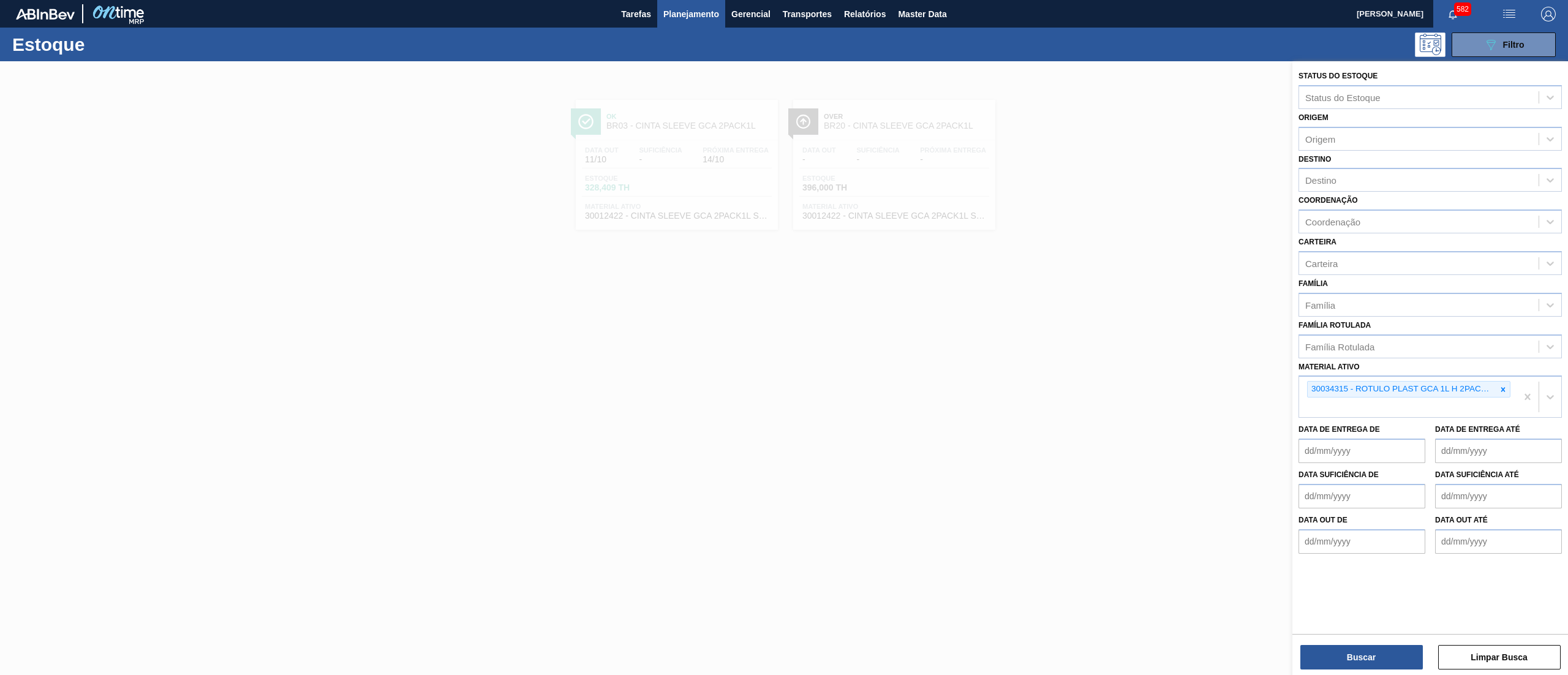
click at [1333, 671] on div "Status do Estoque Status do Estoque Origem Origem Destino Destino Coordenação C…" at bounding box center [1430, 369] width 275 height 617
click at [1330, 648] on button "Buscar" at bounding box center [1362, 657] width 123 height 25
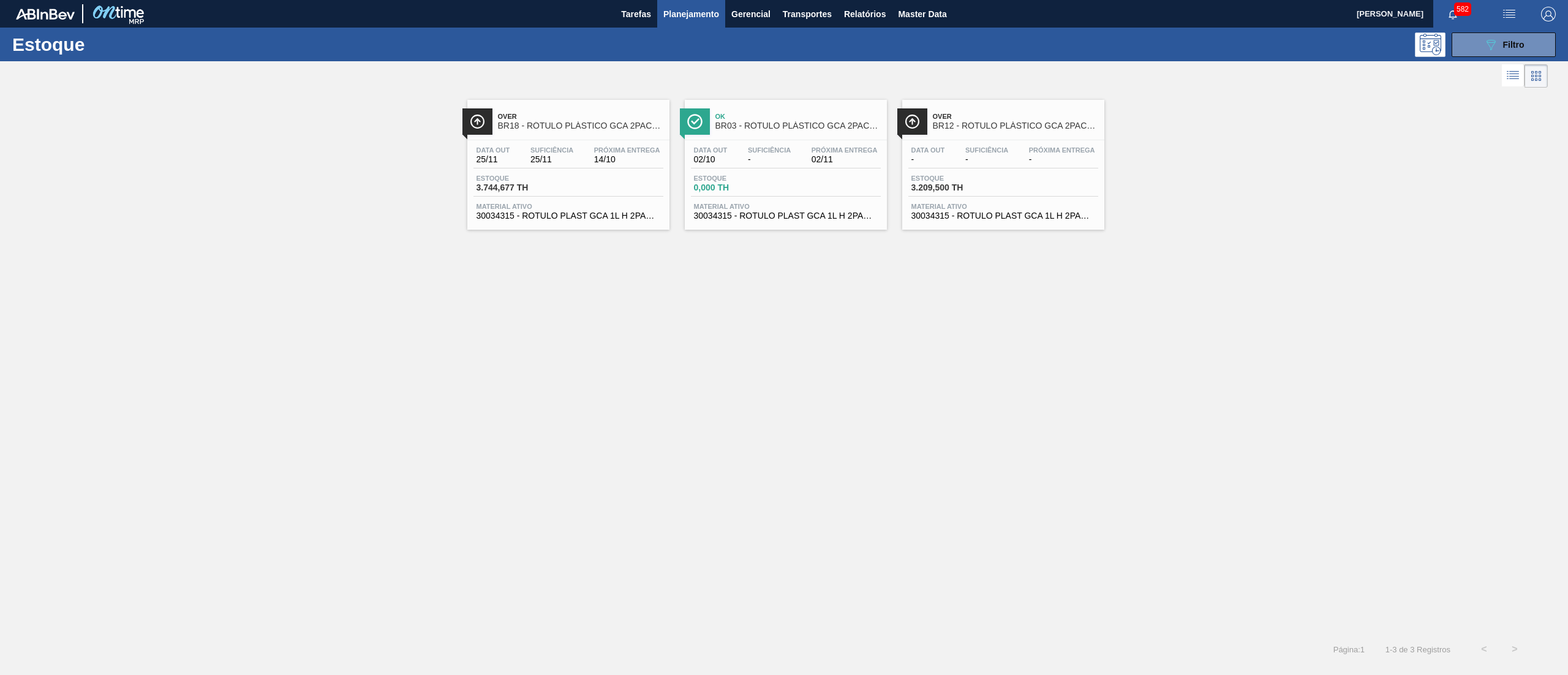
click at [851, 222] on div "Data out 02/10 Suficiência - Próxima Entrega 02/11 Estoque 0,000 TH Material at…" at bounding box center [786, 182] width 202 height 84
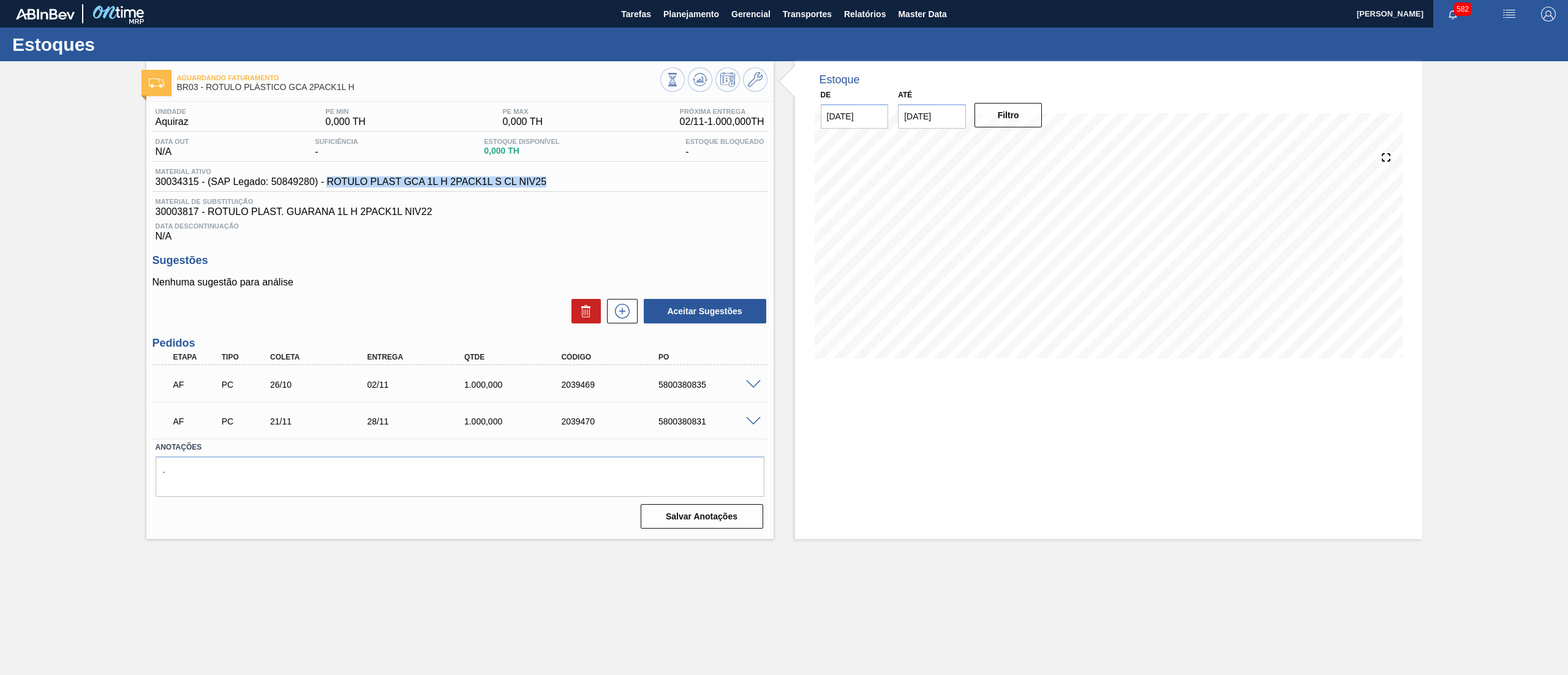
drag, startPoint x: 549, startPoint y: 183, endPoint x: 329, endPoint y: 188, distance: 220.1
click at [329, 188] on div "Material ativo 30034315 - (SAP Legado: 50849280) - ROTULO PLAST GCA 1L H 2PACK1…" at bounding box center [460, 180] width 615 height 24
copy span "ROTULO PLAST GCA 1L H 2PACK1L S CL NIV25"
